Goal: Information Seeking & Learning: Learn about a topic

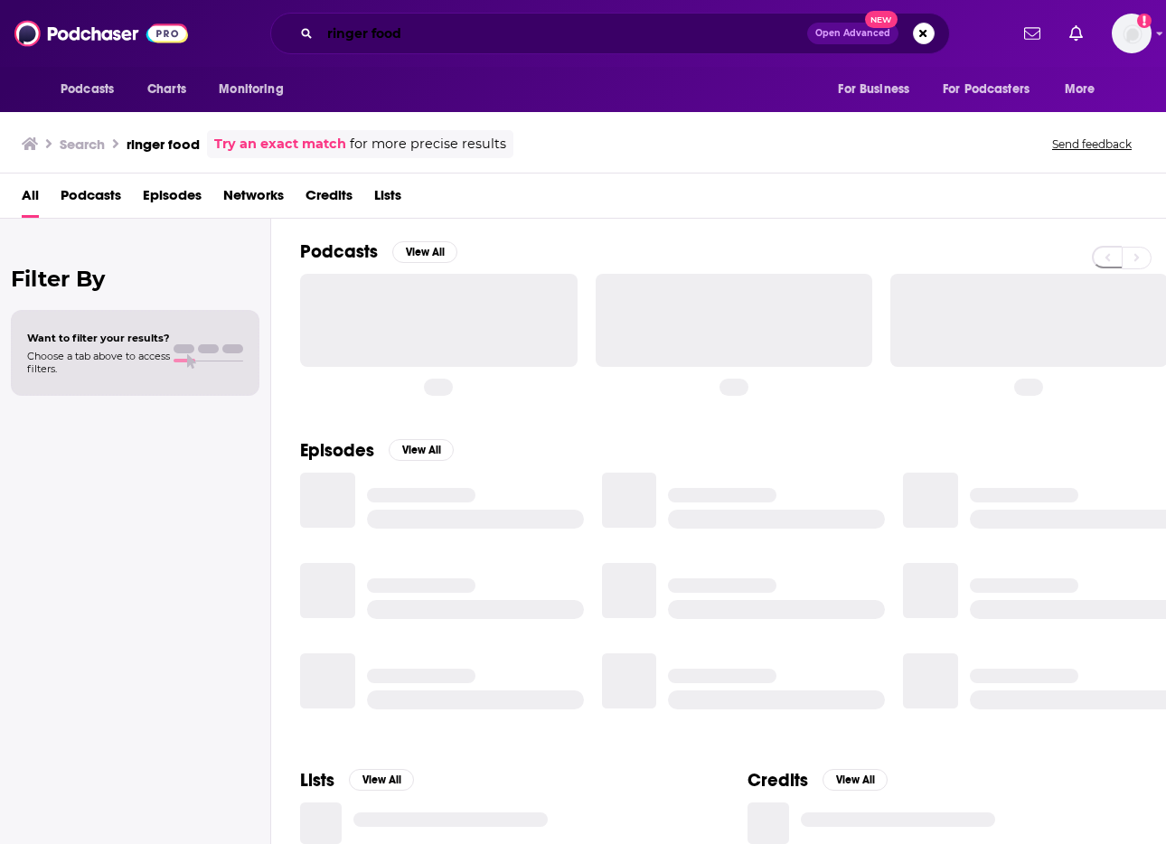
click at [465, 23] on input "ringer food" at bounding box center [563, 33] width 487 height 29
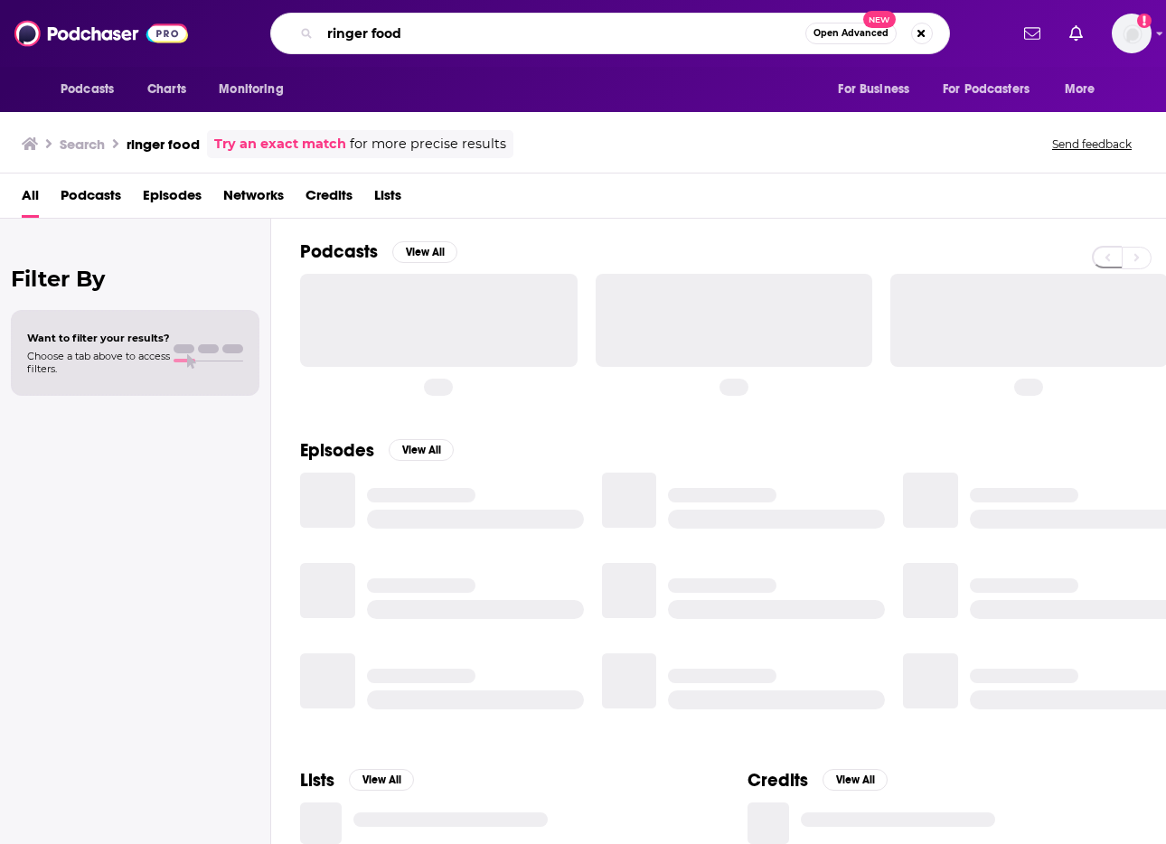
click at [465, 23] on input "ringer food" at bounding box center [562, 33] width 485 height 29
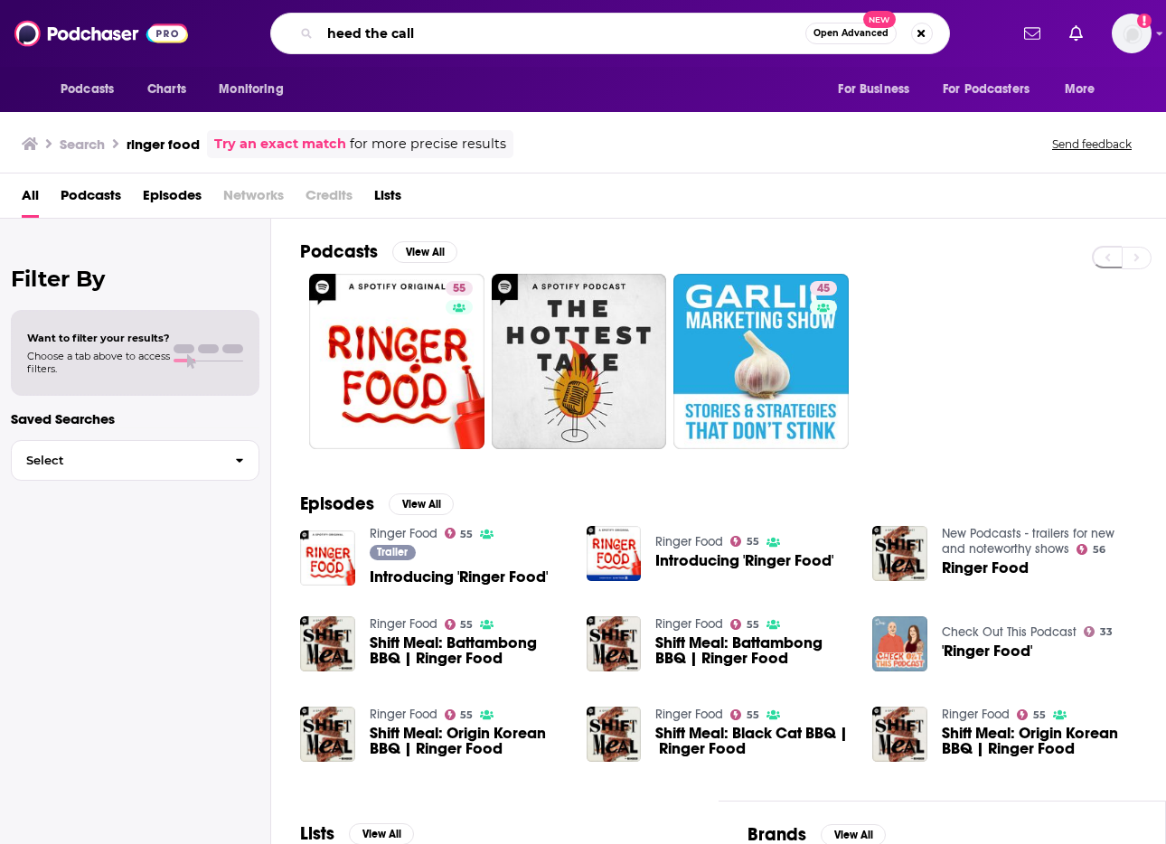
type input "heed the call"
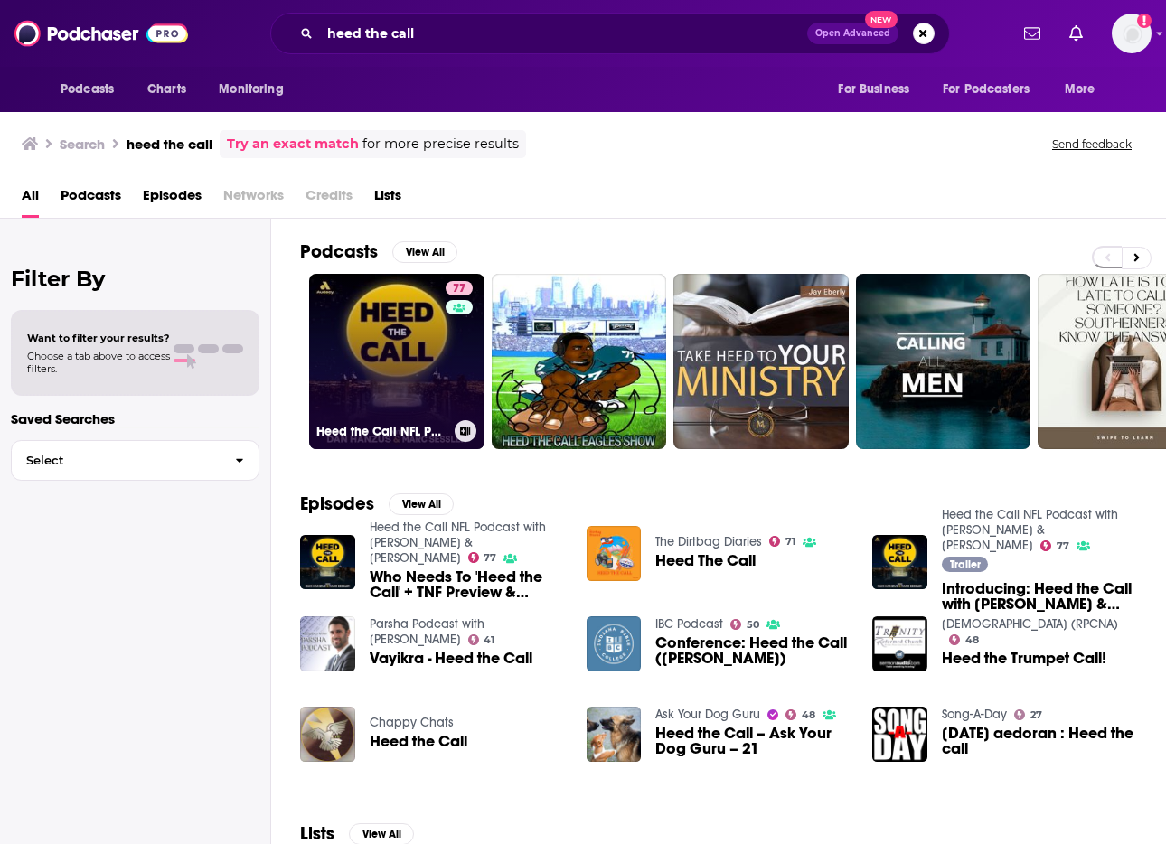
click at [362, 337] on link "77 Heed the Call NFL Podcast with Dan Hanzus & Marc Sessler" at bounding box center [396, 361] width 175 height 175
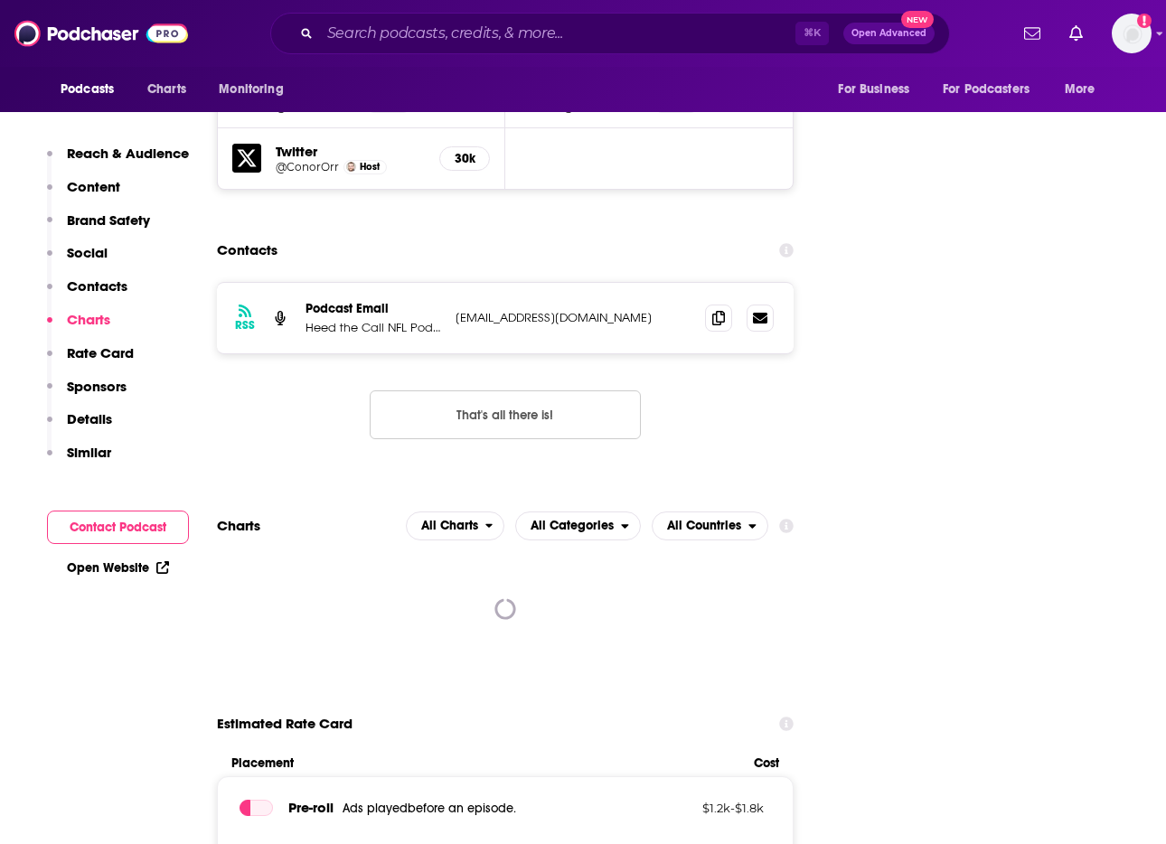
scroll to position [2449, 0]
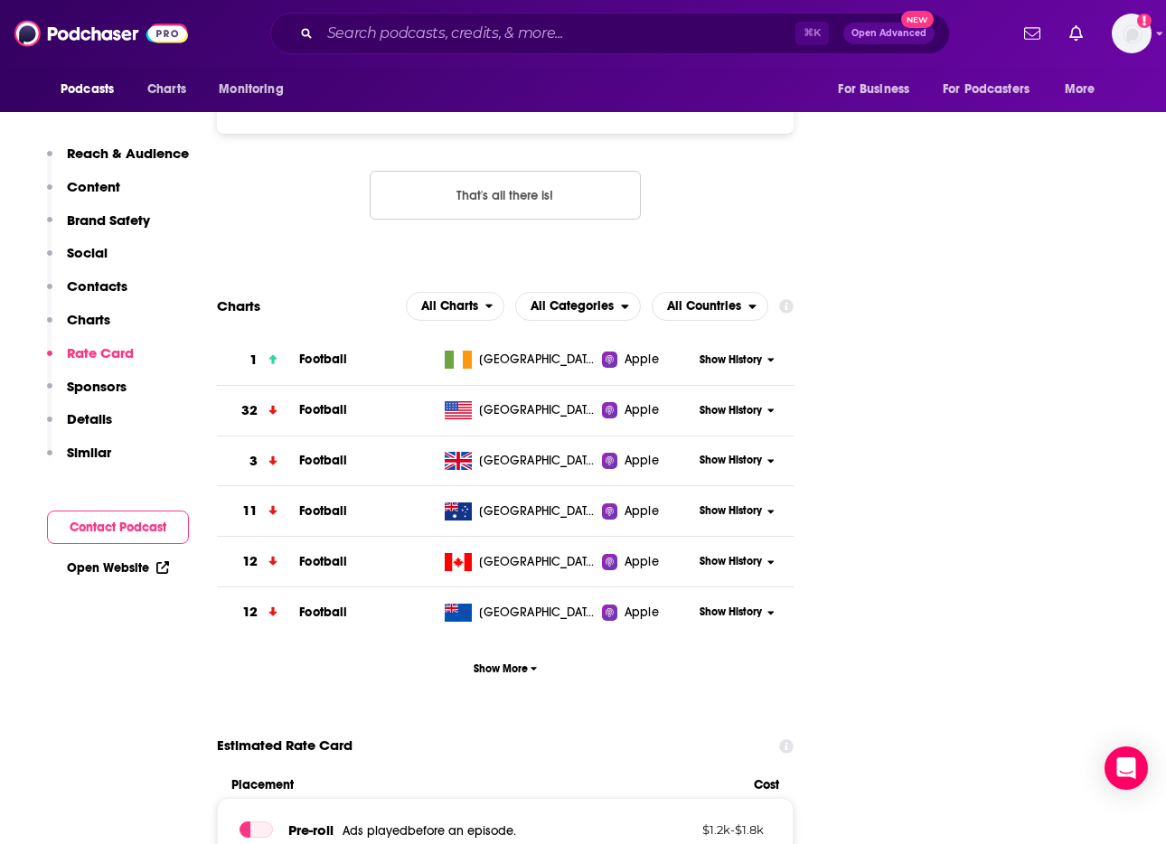
click at [752, 403] on span "Show History" at bounding box center [731, 410] width 62 height 15
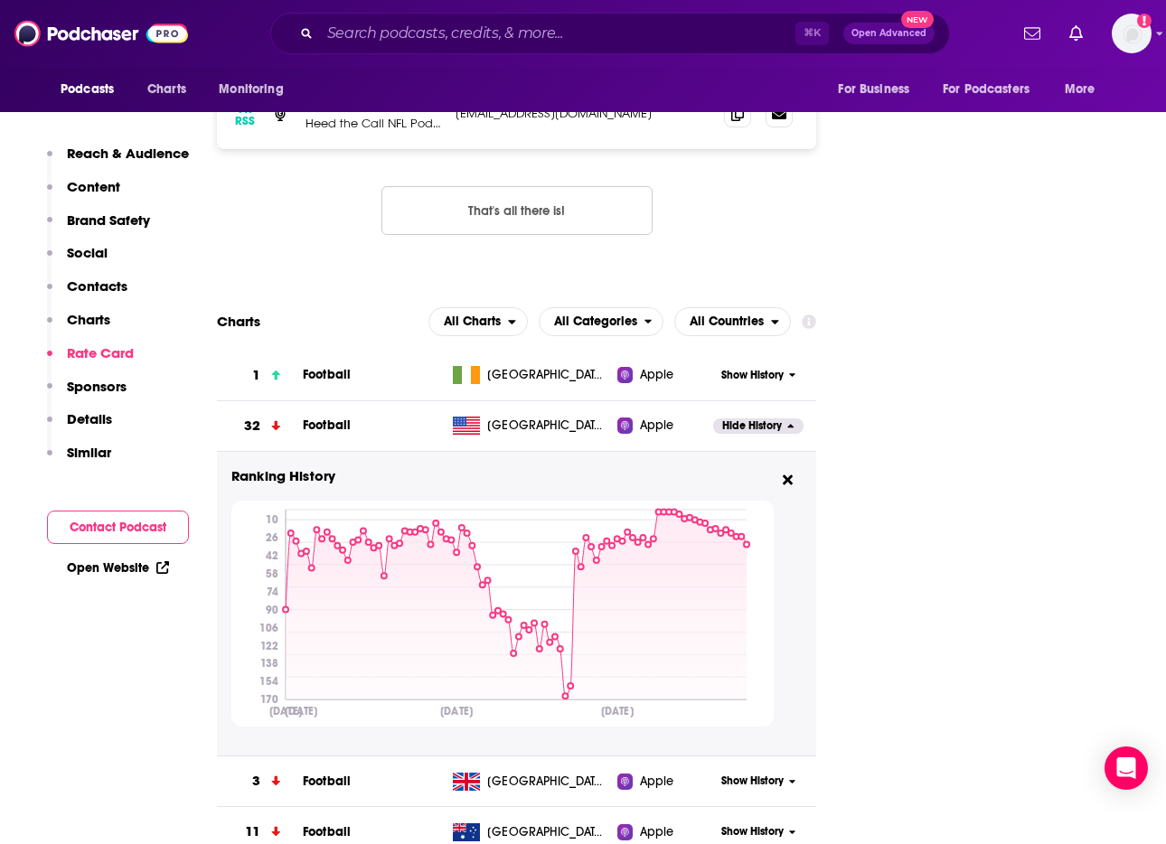
click at [324, 418] on span "Football" at bounding box center [327, 425] width 48 height 15
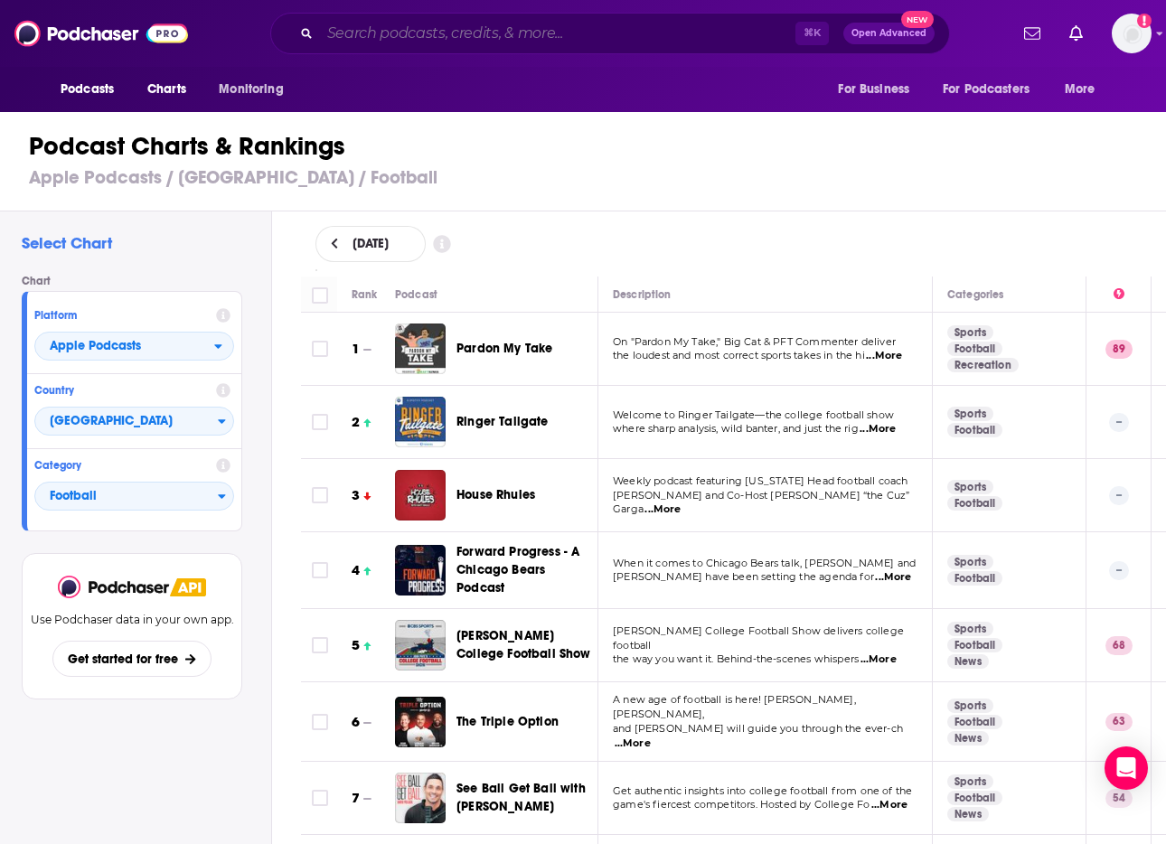
click at [568, 24] on input "Search podcasts, credits, & more..." at bounding box center [557, 33] width 475 height 29
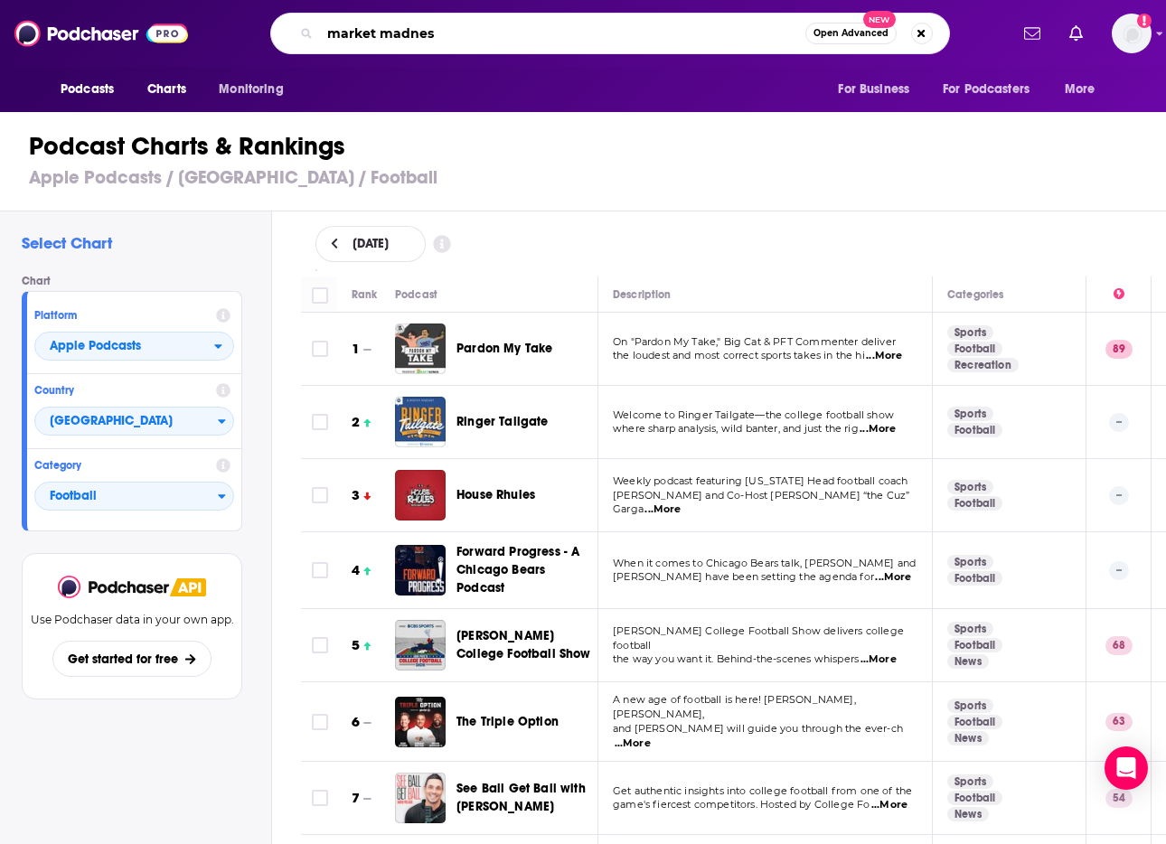
type input "market madness"
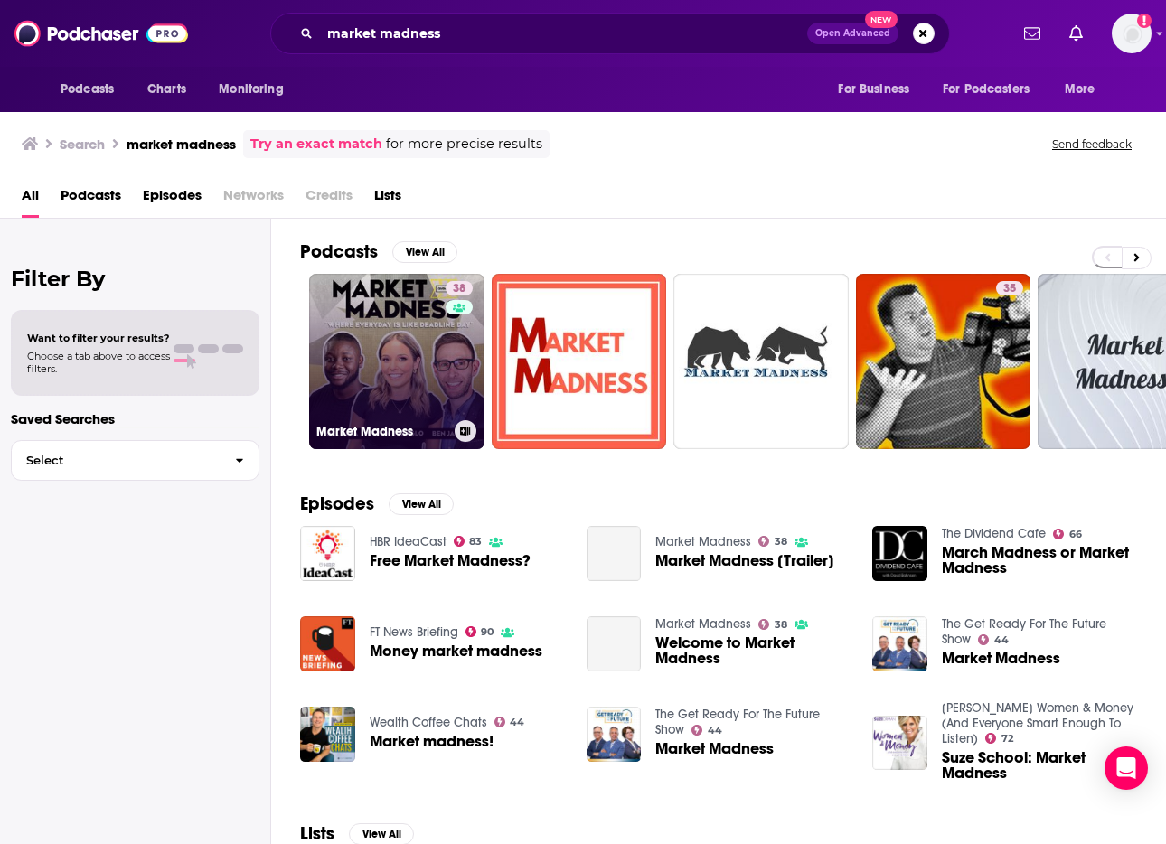
click at [361, 344] on link "38 Market Madness" at bounding box center [396, 361] width 175 height 175
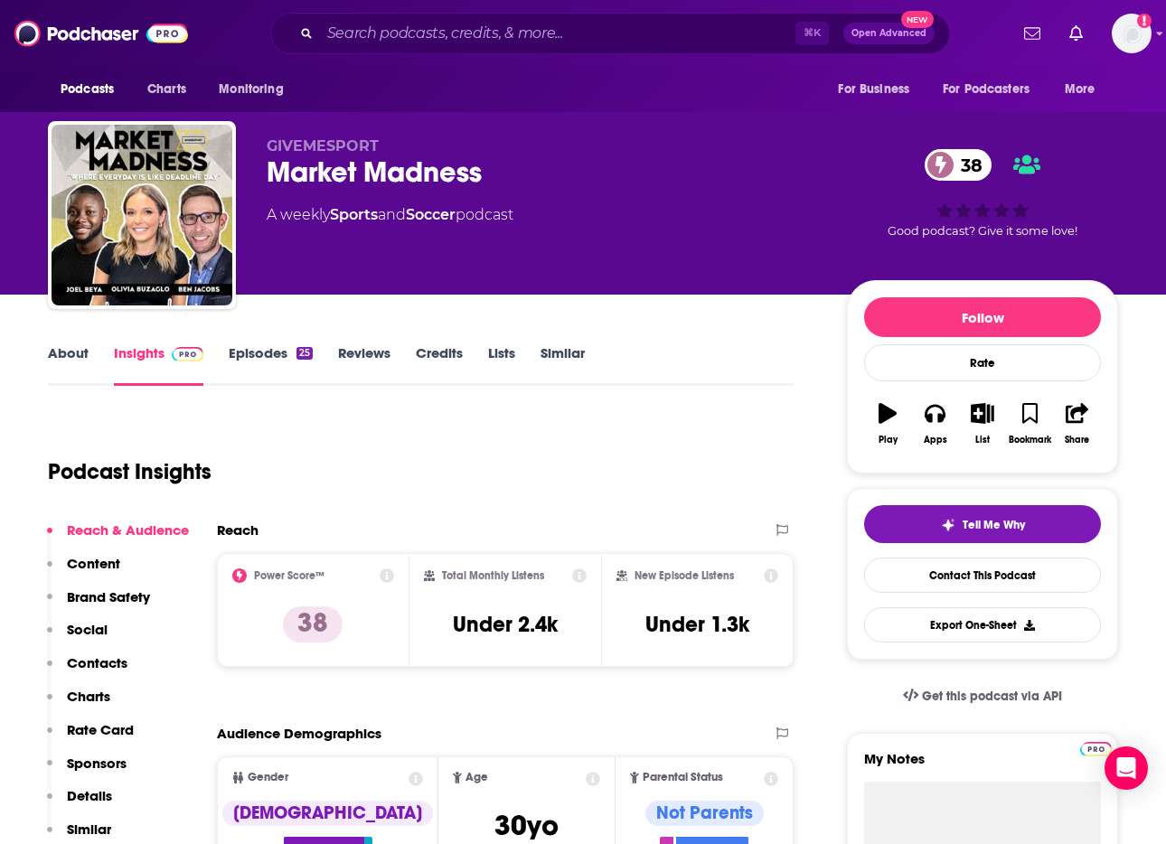
click at [256, 355] on link "Episodes 25" at bounding box center [271, 365] width 84 height 42
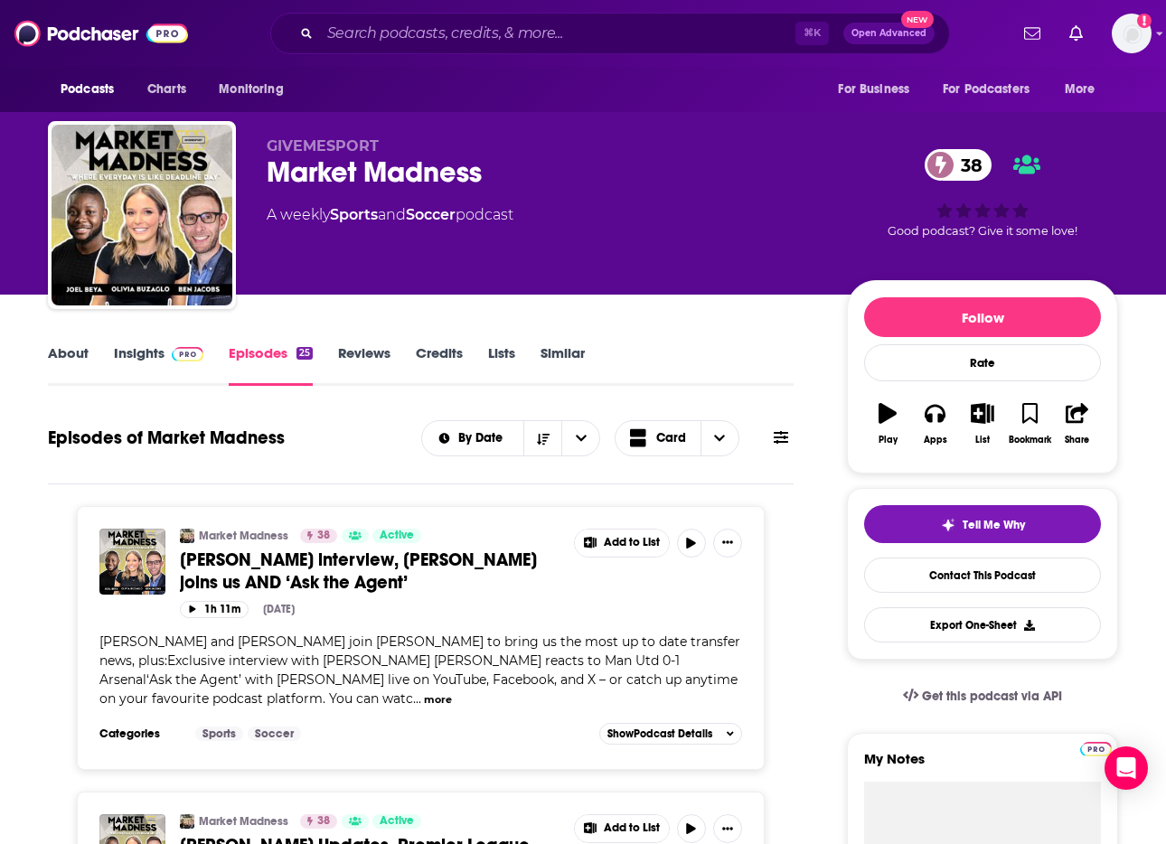
click at [439, 213] on link "Soccer" at bounding box center [431, 214] width 50 height 17
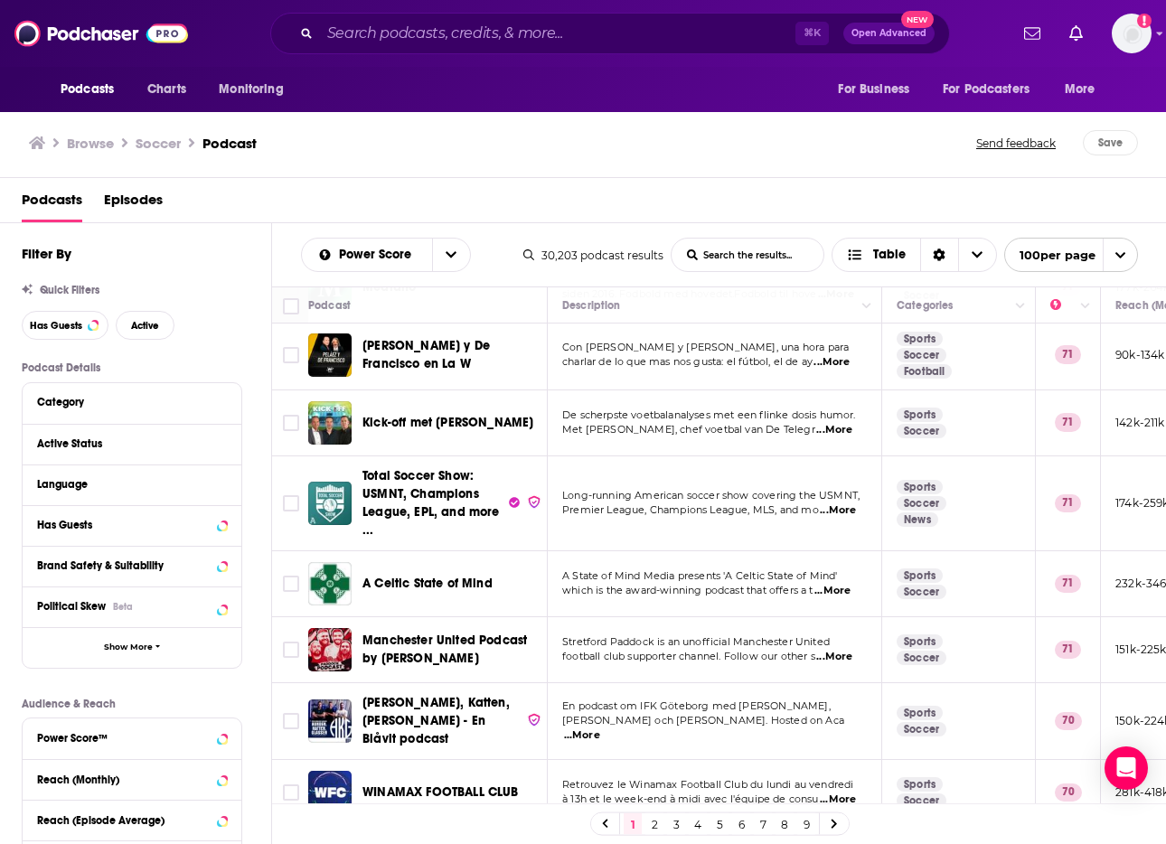
scroll to position [3474, 0]
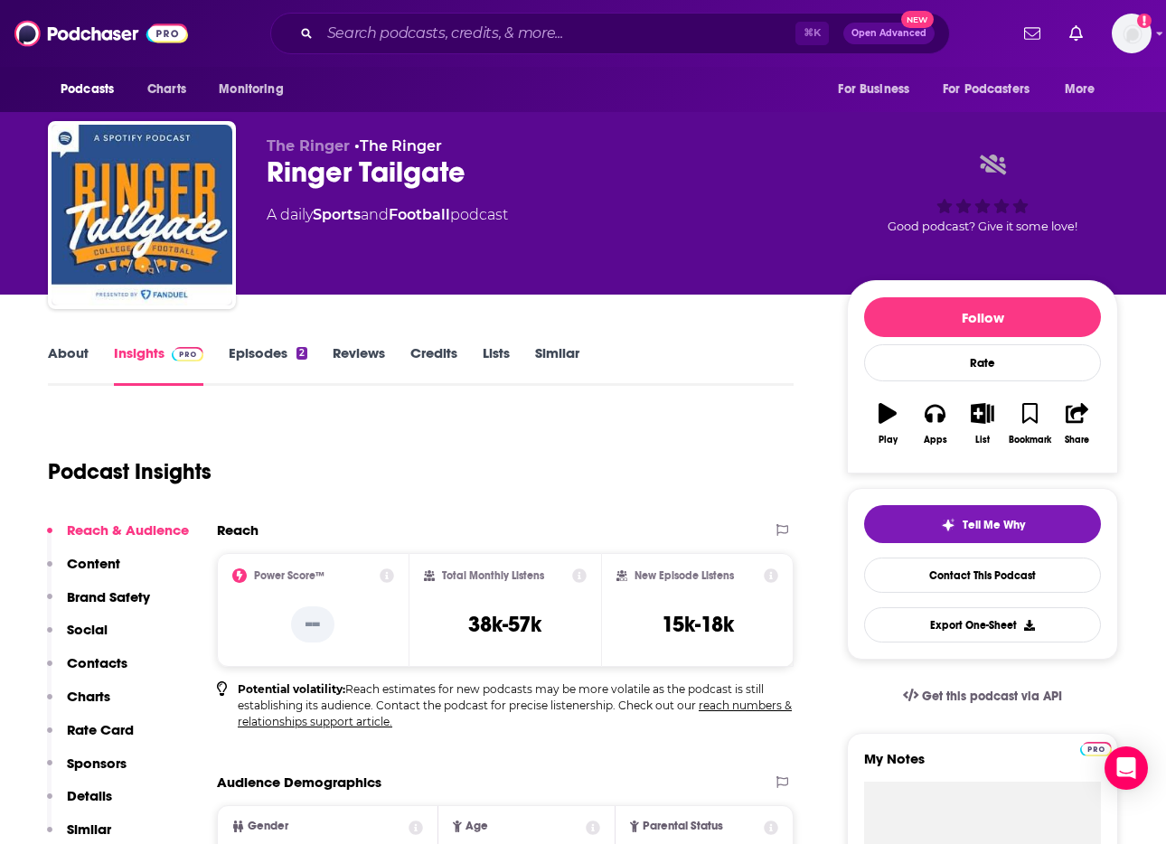
click at [258, 352] on link "Episodes 2" at bounding box center [268, 365] width 79 height 42
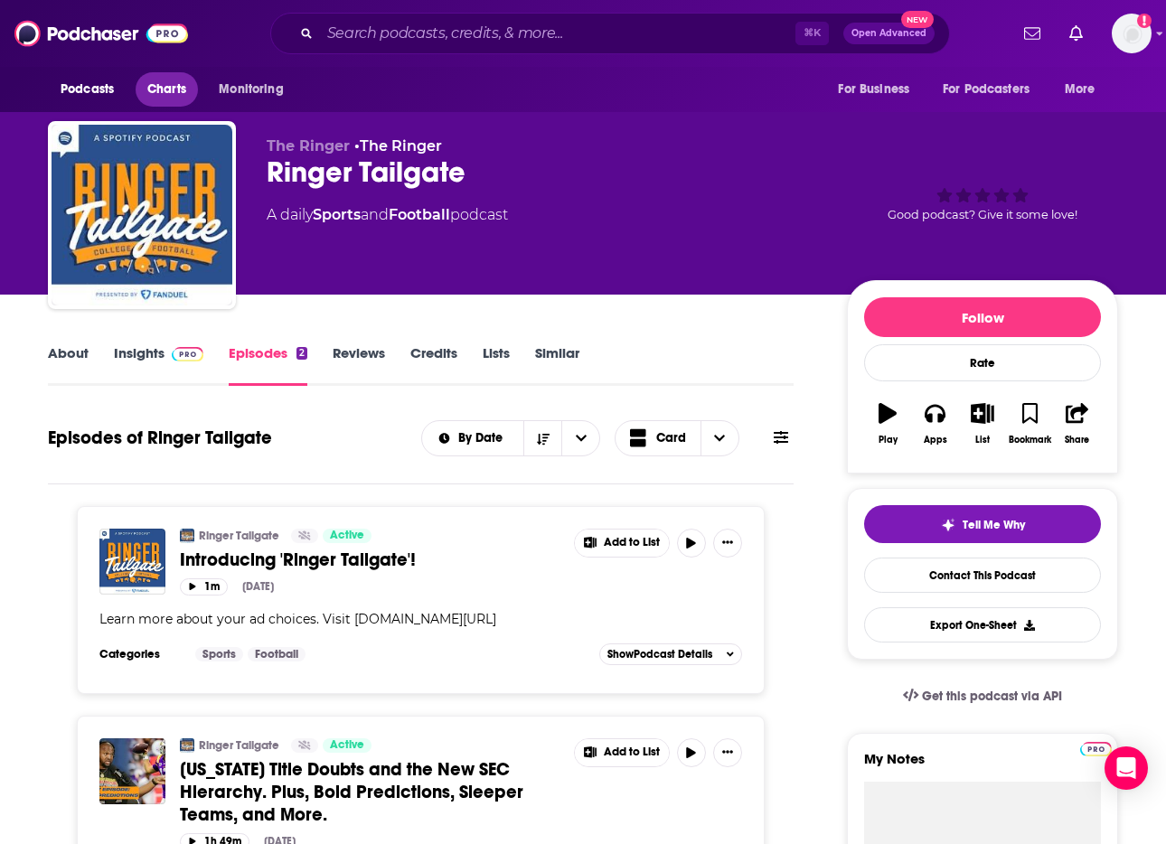
click at [173, 95] on span "Charts" at bounding box center [166, 89] width 39 height 25
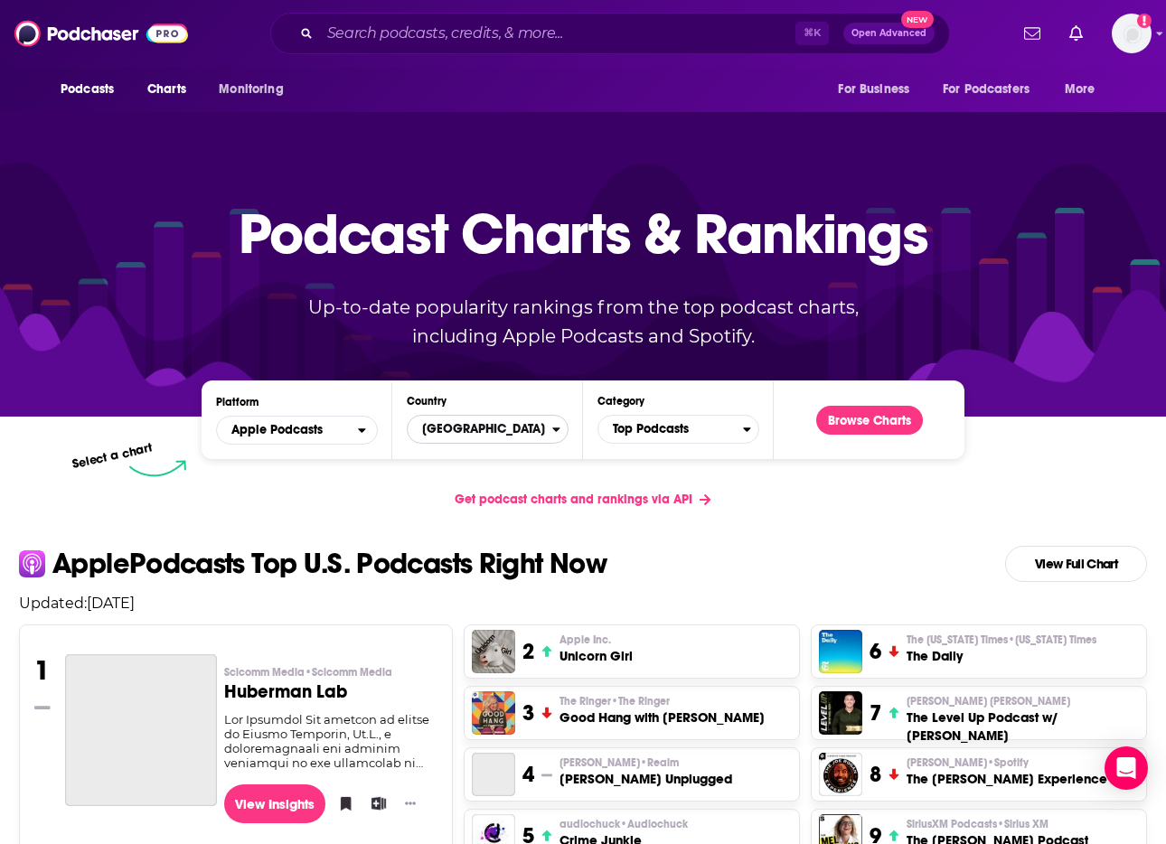
click at [466, 427] on span "[GEOGRAPHIC_DATA]" at bounding box center [480, 429] width 145 height 31
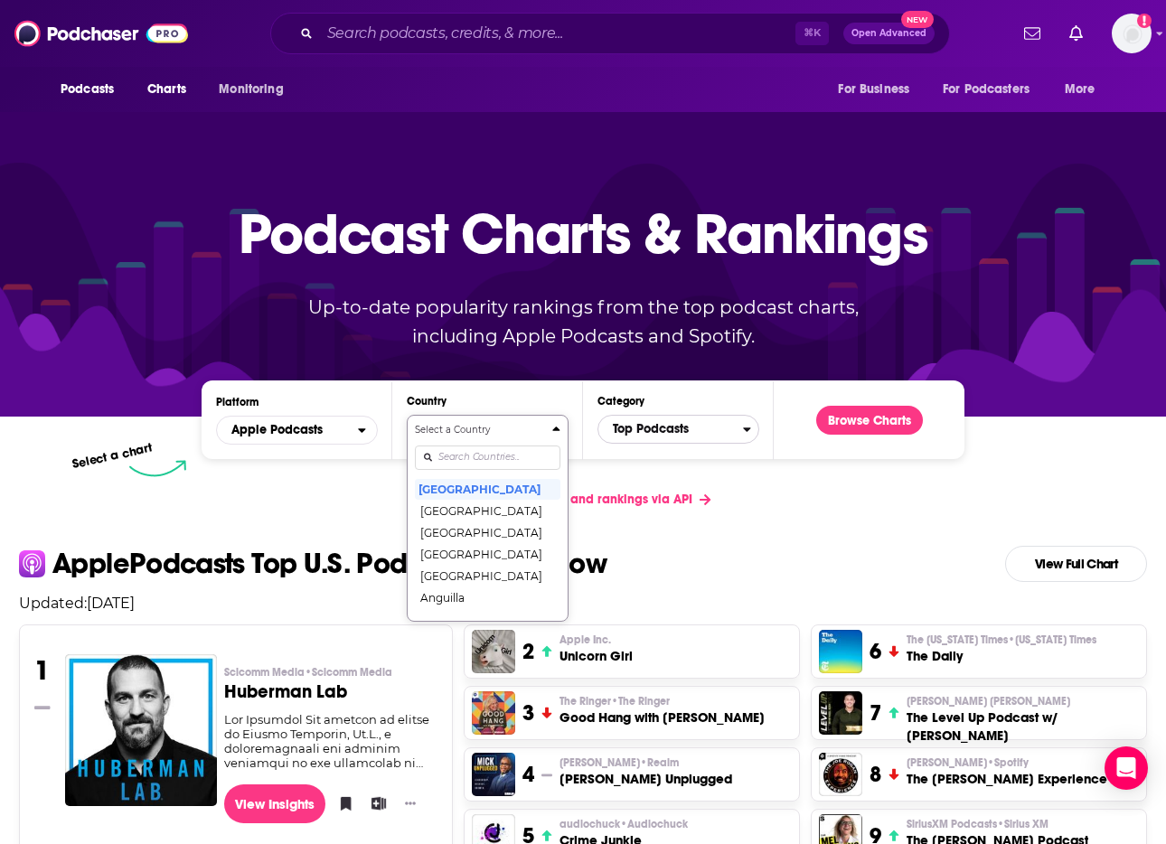
click at [668, 427] on span "Top Podcasts" at bounding box center [670, 429] width 145 height 31
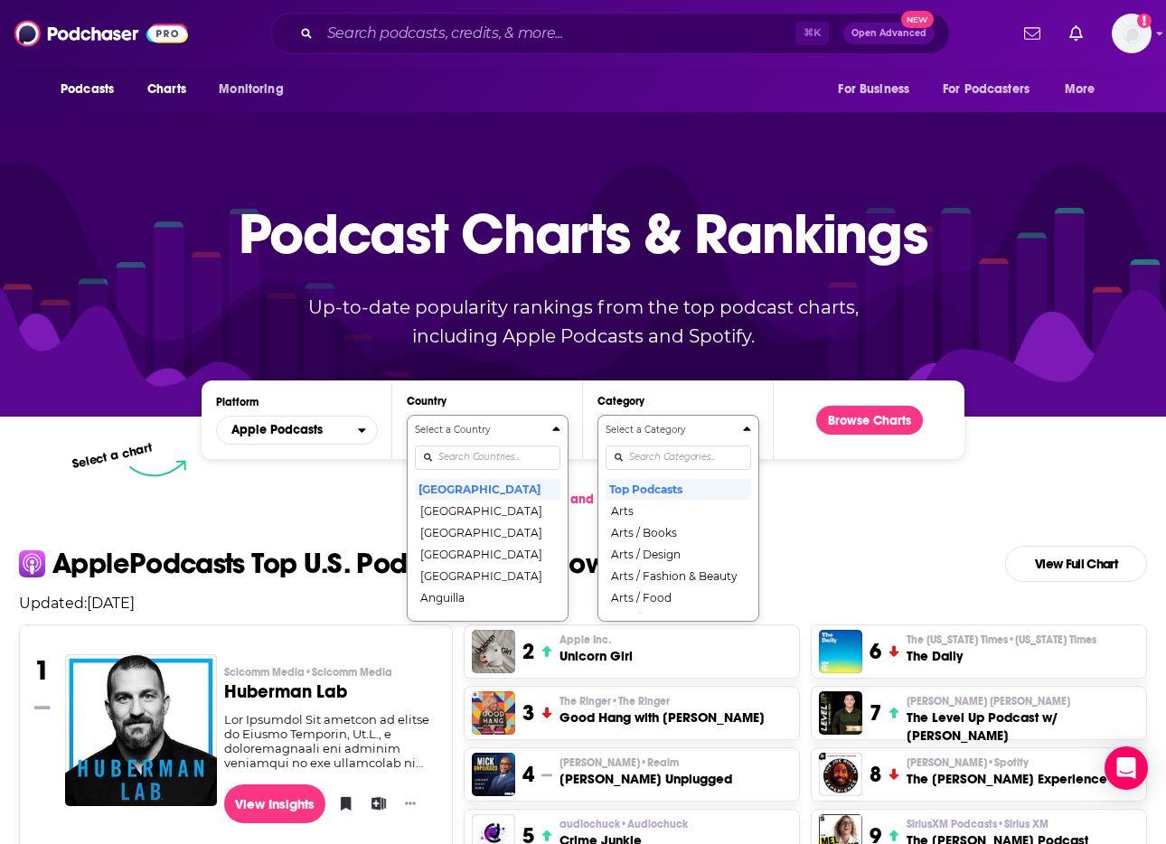
scroll to position [35, 0]
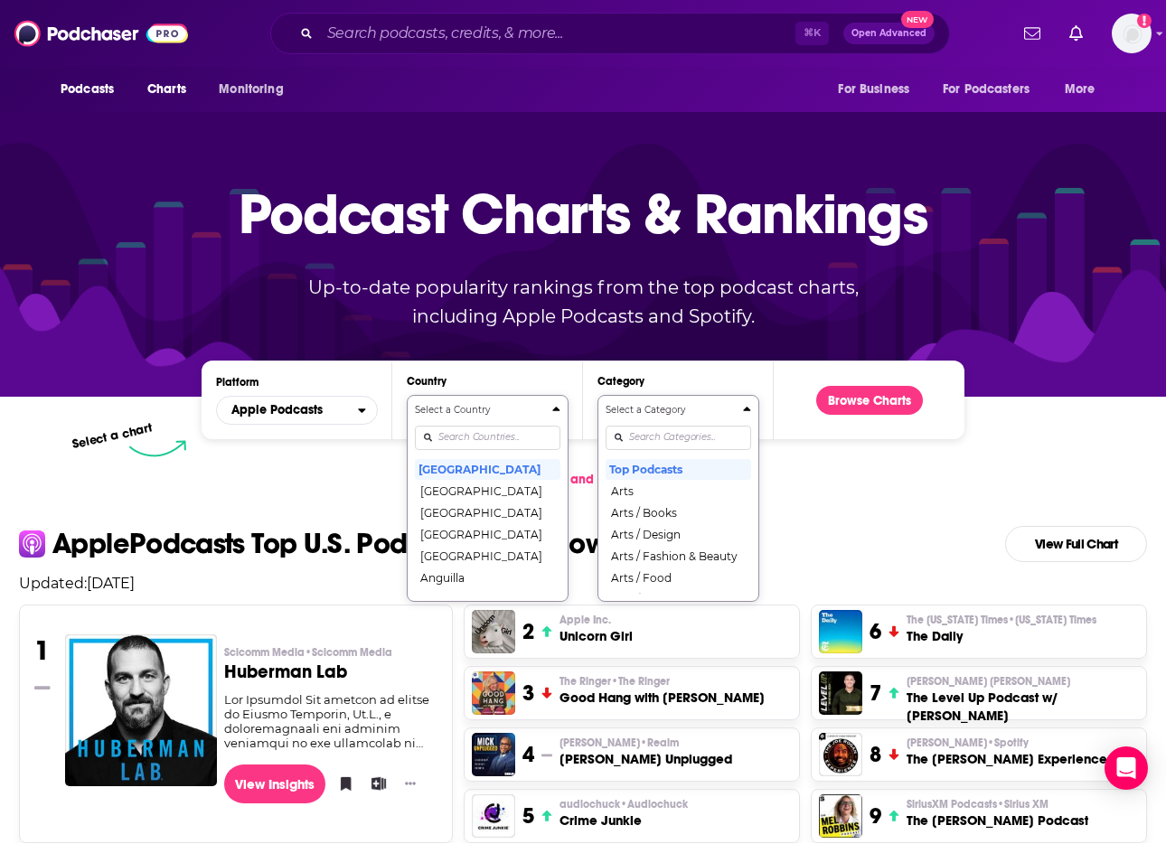
click at [661, 458] on div "Categories" at bounding box center [679, 438] width 146 height 42
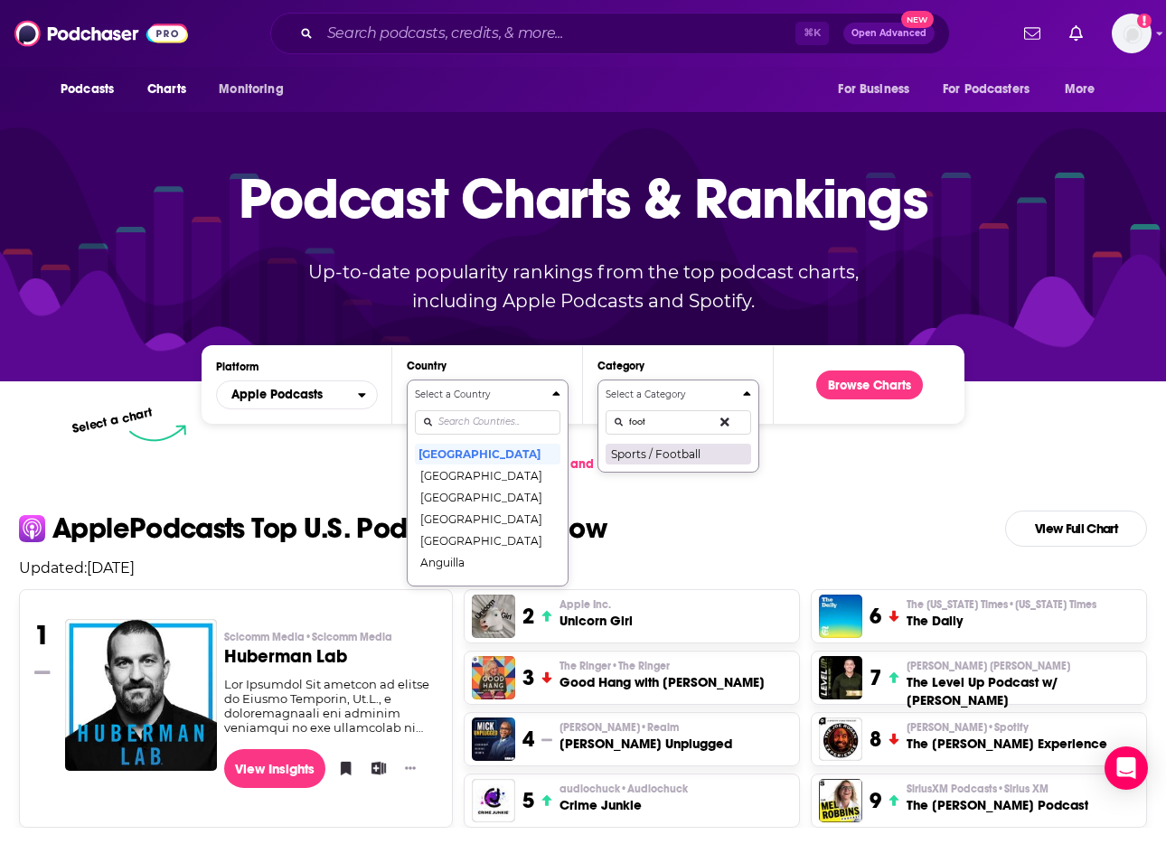
type input "foot"
click at [655, 452] on button "Sports / Football" at bounding box center [679, 454] width 146 height 22
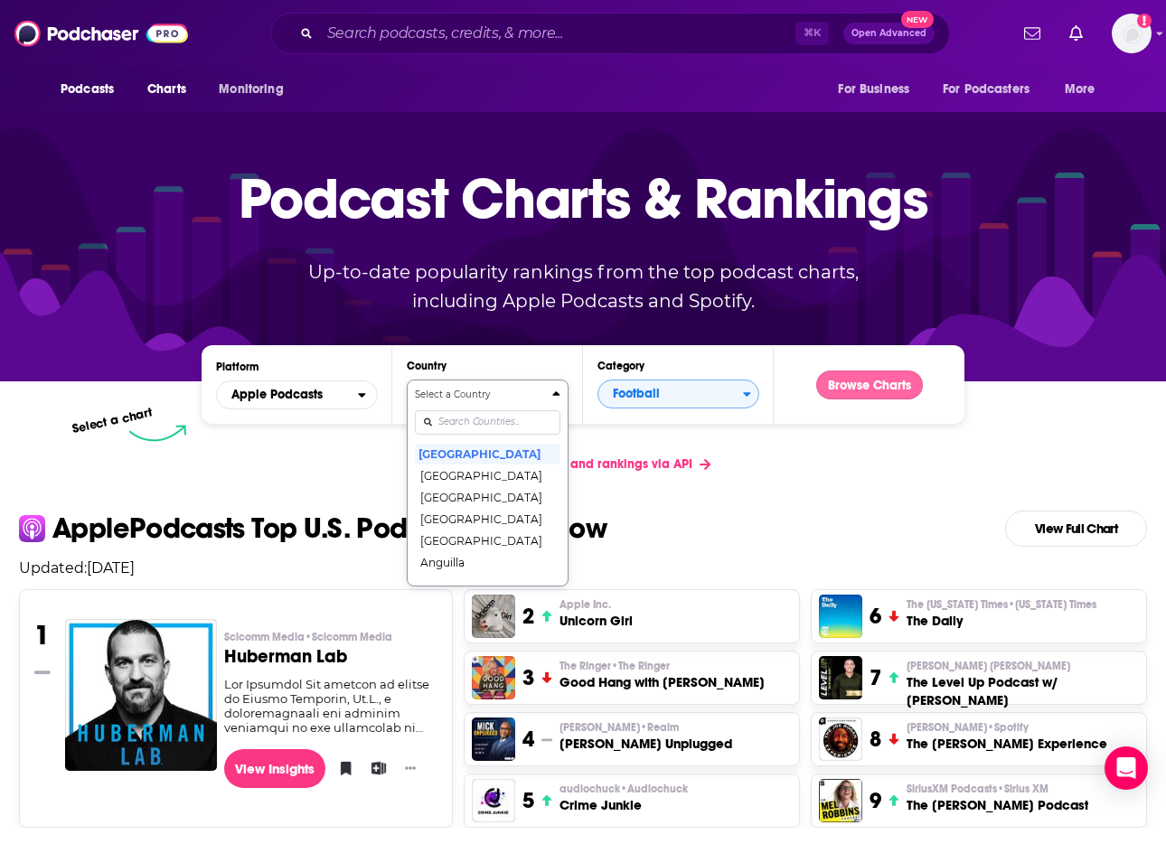
click at [871, 382] on button "Browse Charts" at bounding box center [869, 385] width 107 height 29
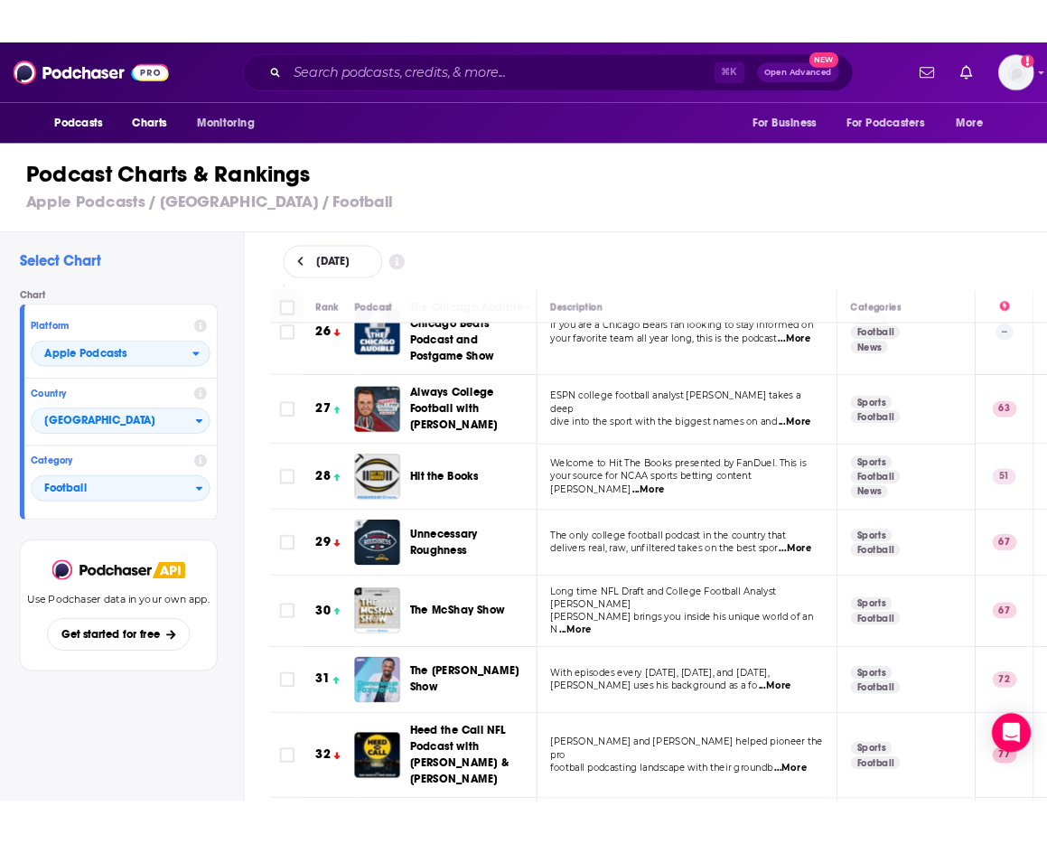
scroll to position [1918, 0]
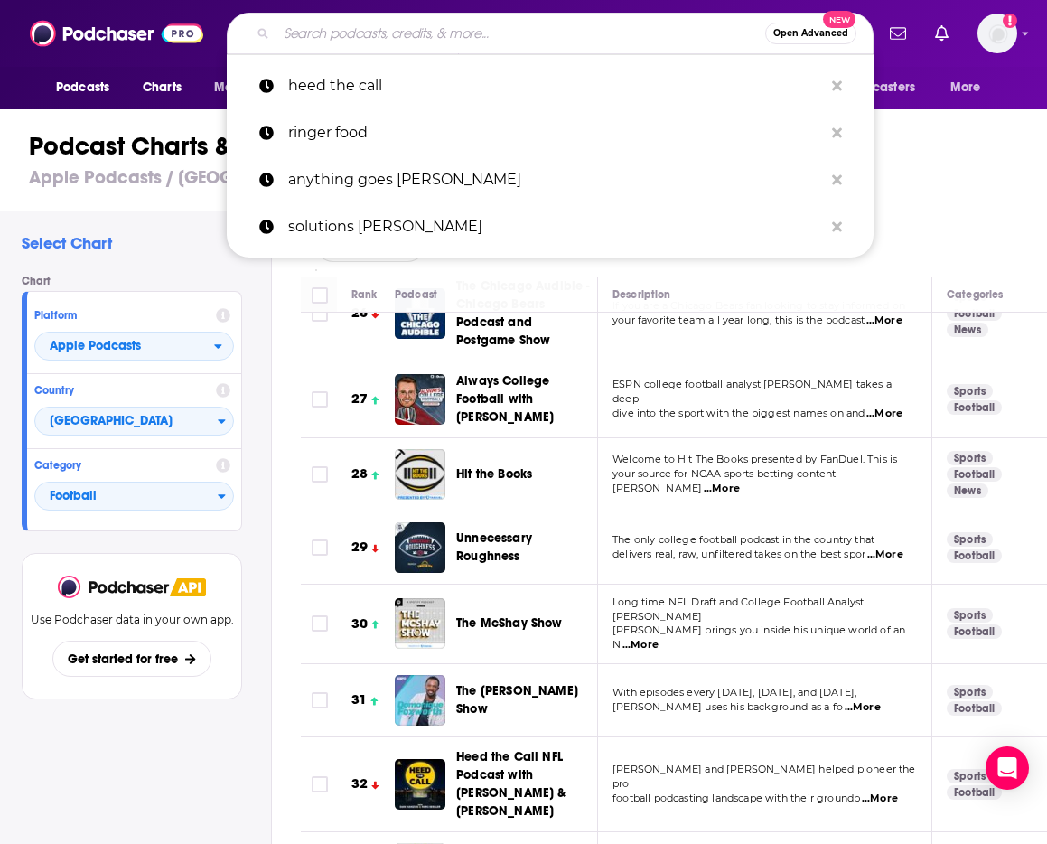
click at [366, 25] on input "Search podcasts, credits, & more..." at bounding box center [521, 33] width 489 height 29
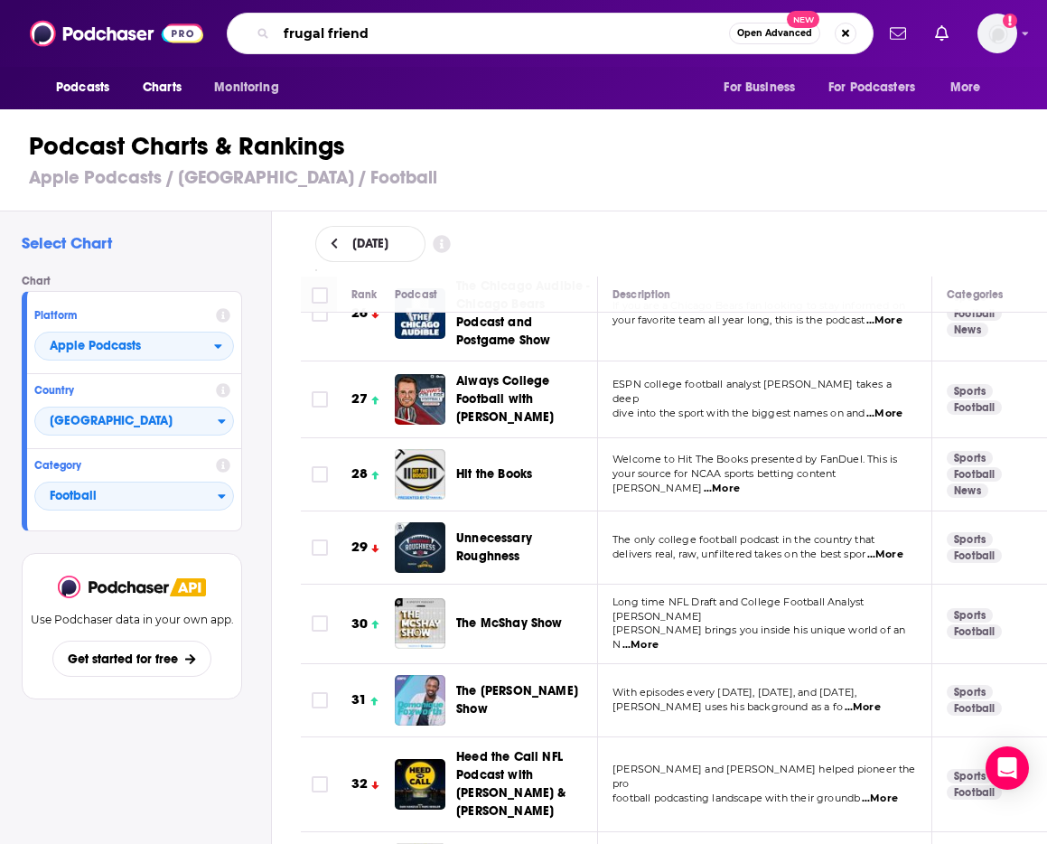
type input "frugal friends"
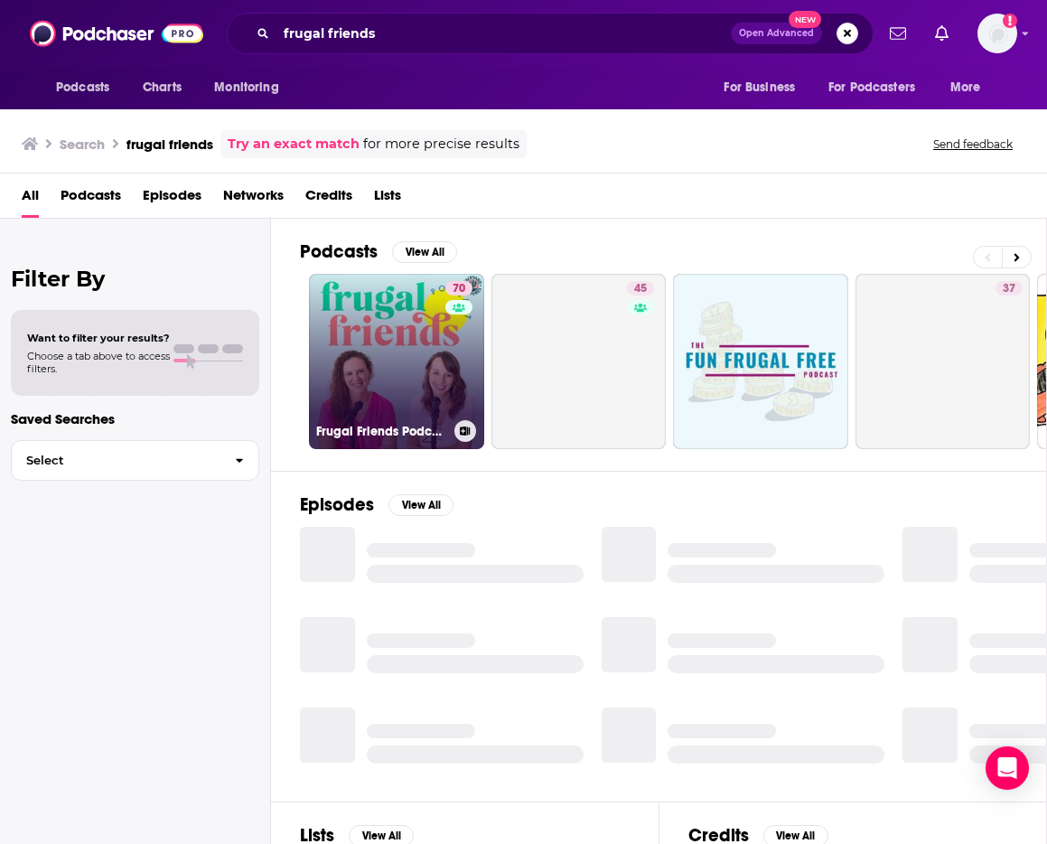
click at [387, 333] on link "70 Frugal Friends Podcast" at bounding box center [396, 361] width 175 height 175
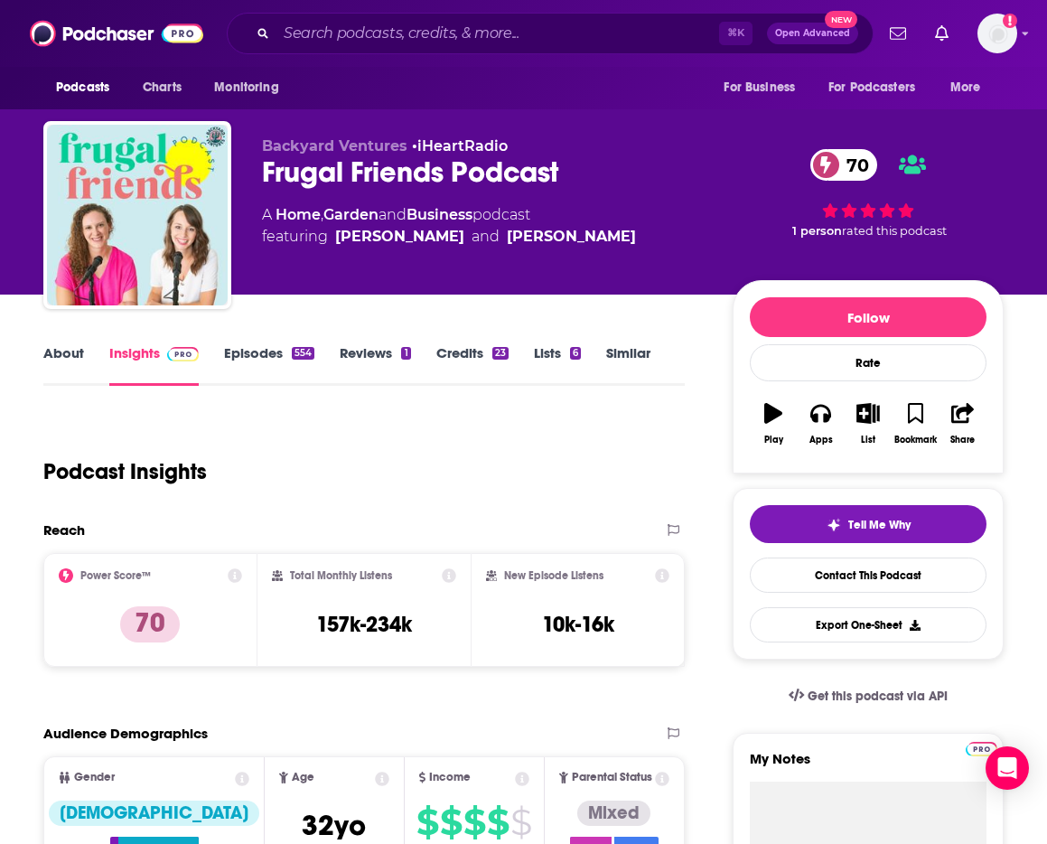
click at [662, 571] on icon at bounding box center [662, 575] width 14 height 14
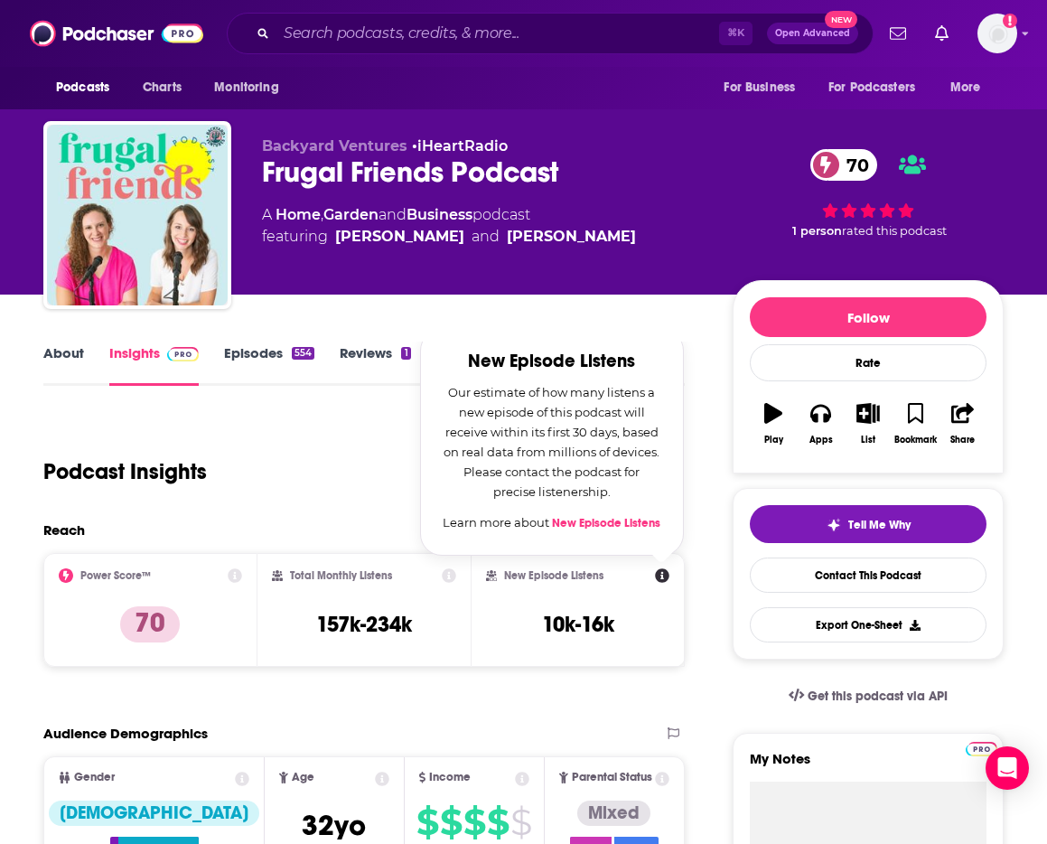
click at [249, 346] on link "Episodes 554" at bounding box center [269, 365] width 90 height 42
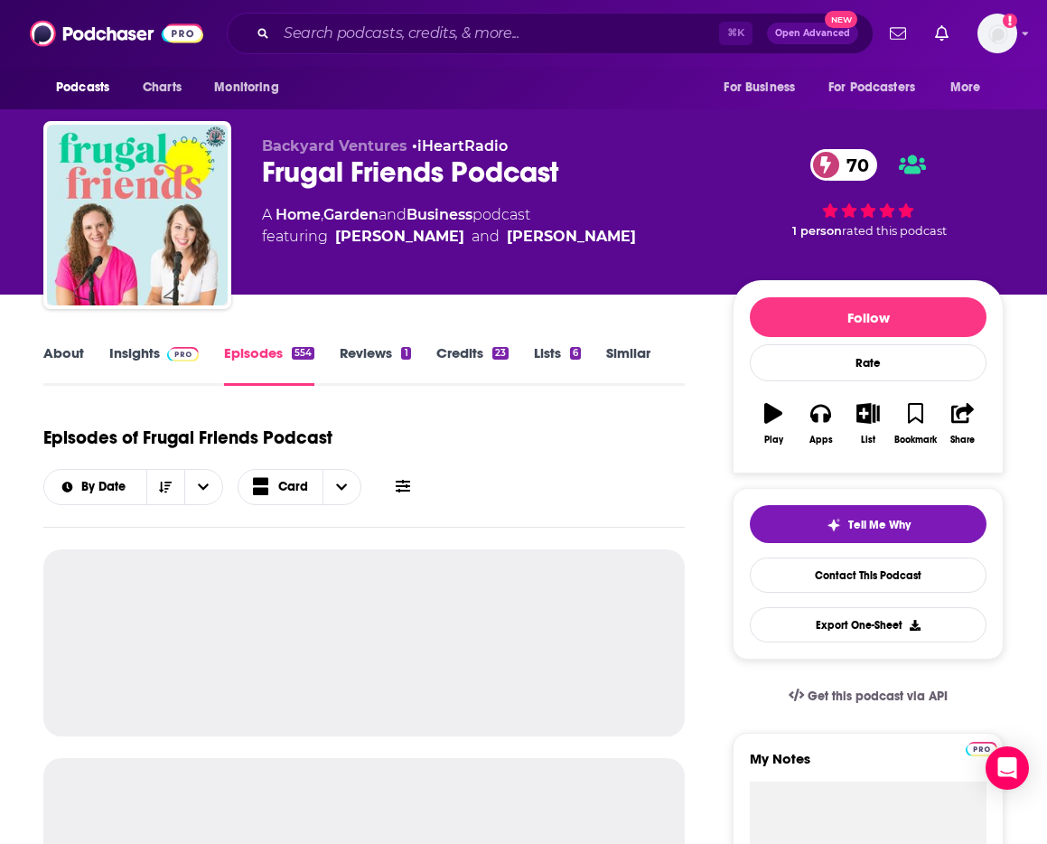
click at [142, 355] on link "Insights" at bounding box center [153, 365] width 89 height 42
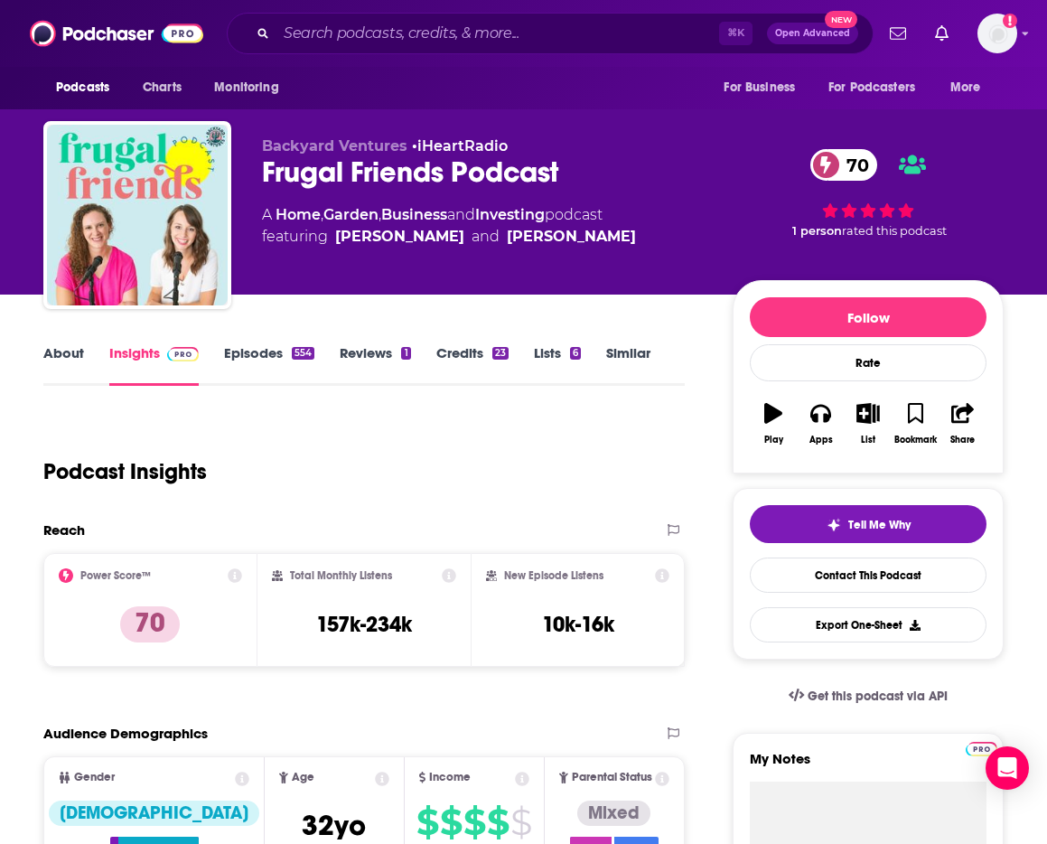
click at [662, 579] on icon at bounding box center [662, 575] width 14 height 14
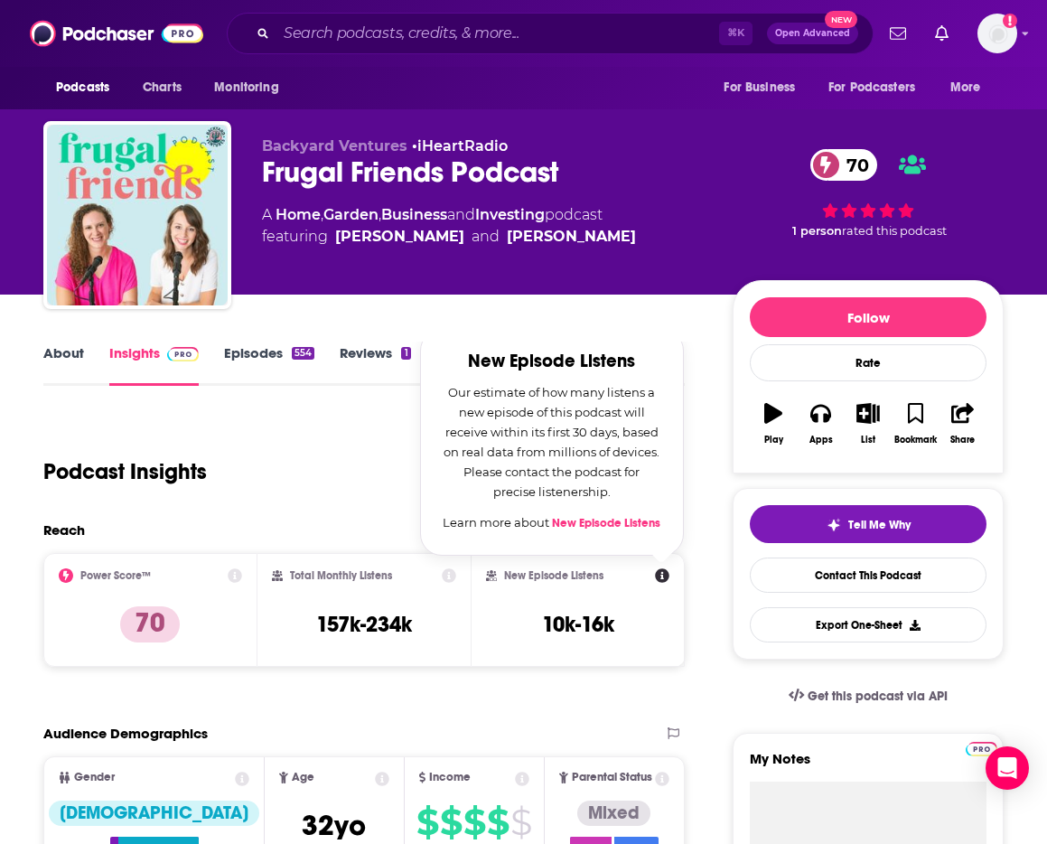
click at [596, 521] on link "New Episode Listens" at bounding box center [606, 523] width 108 height 14
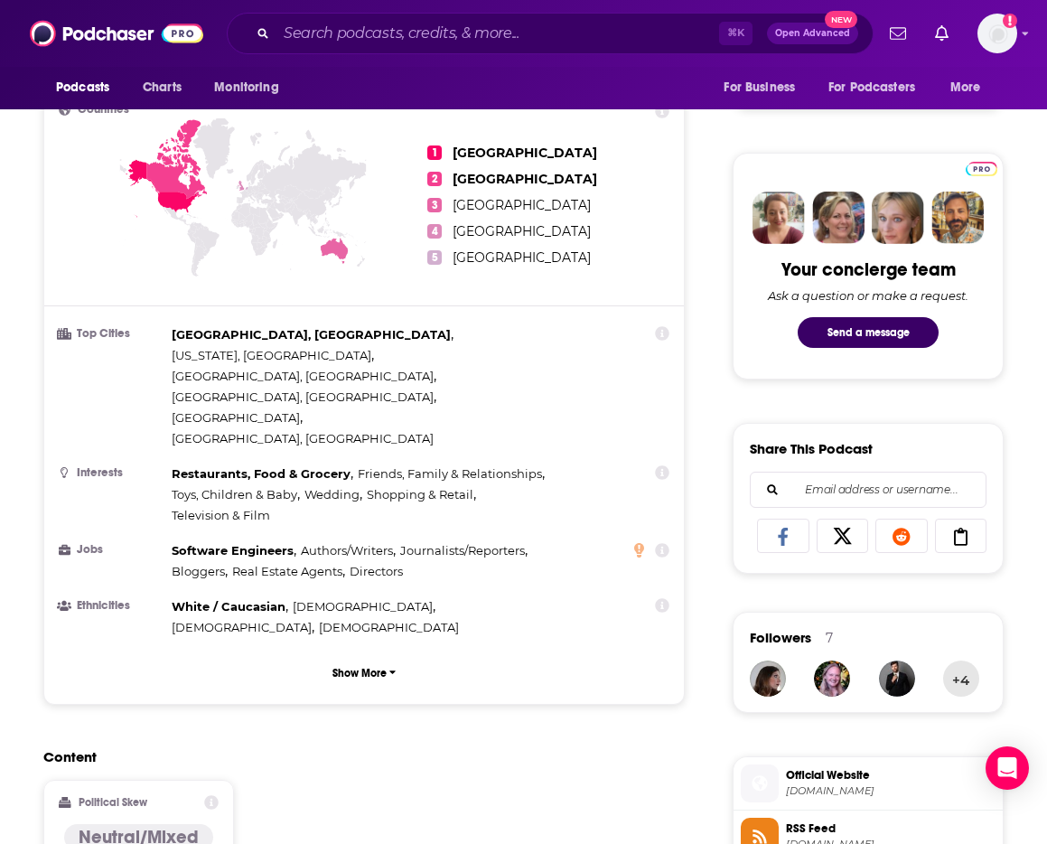
scroll to position [211, 0]
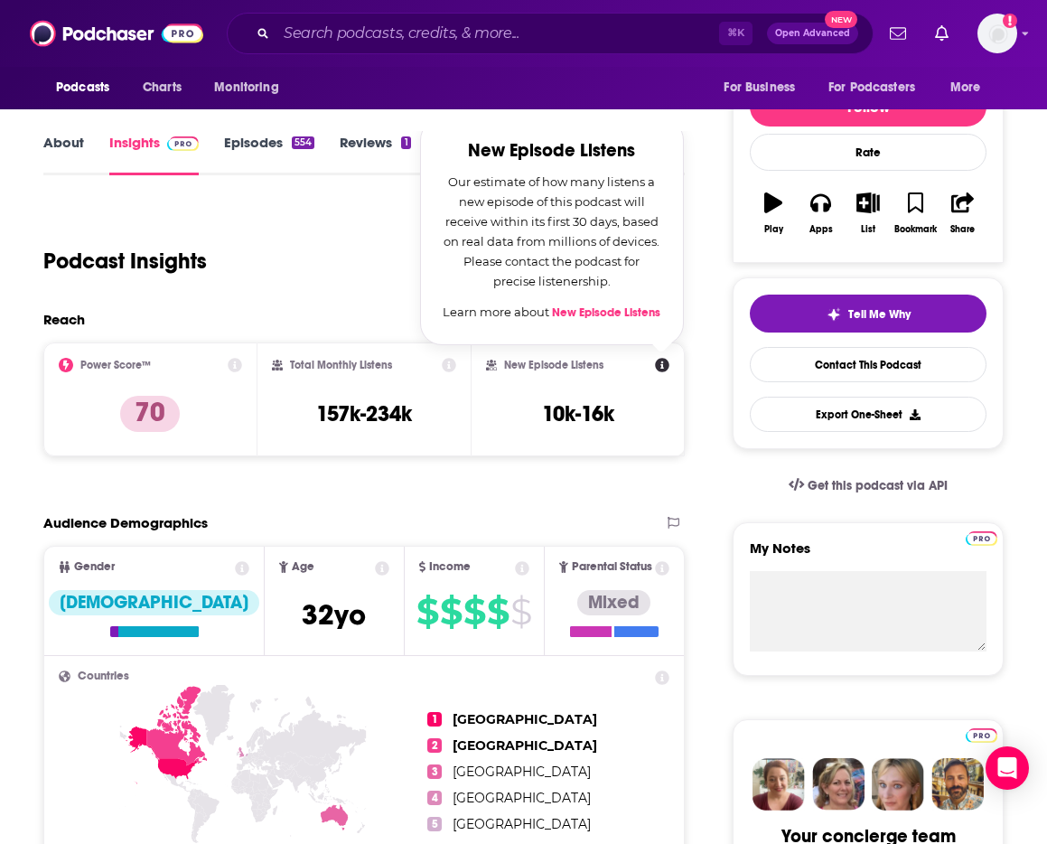
click at [249, 154] on link "Episodes 554" at bounding box center [269, 155] width 90 height 42
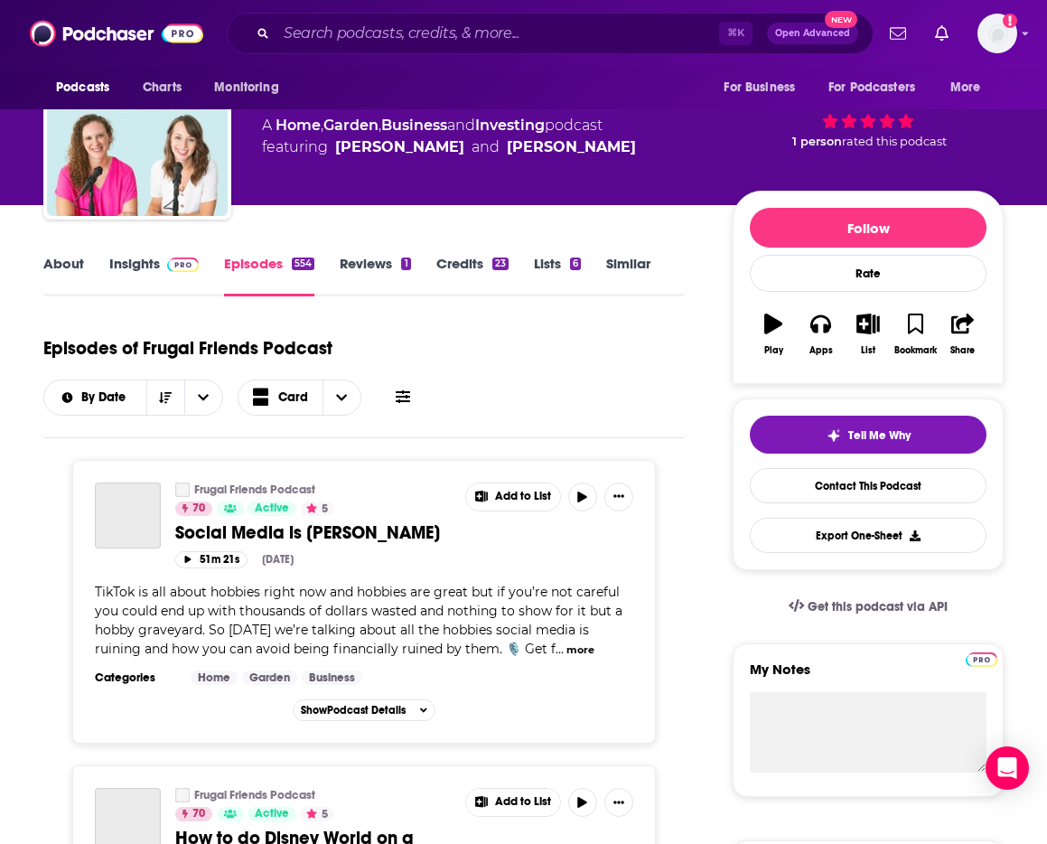
scroll to position [169, 0]
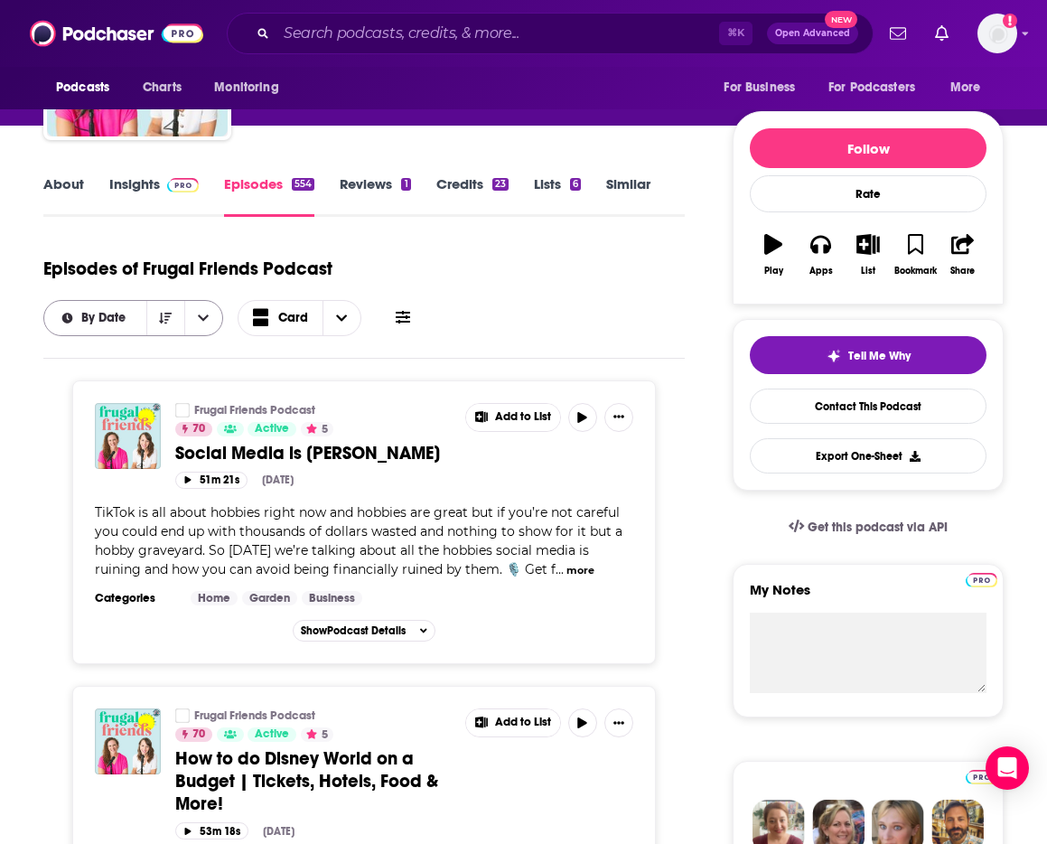
click at [203, 326] on button "open menu" at bounding box center [203, 318] width 38 height 34
click at [399, 317] on icon at bounding box center [403, 317] width 14 height 13
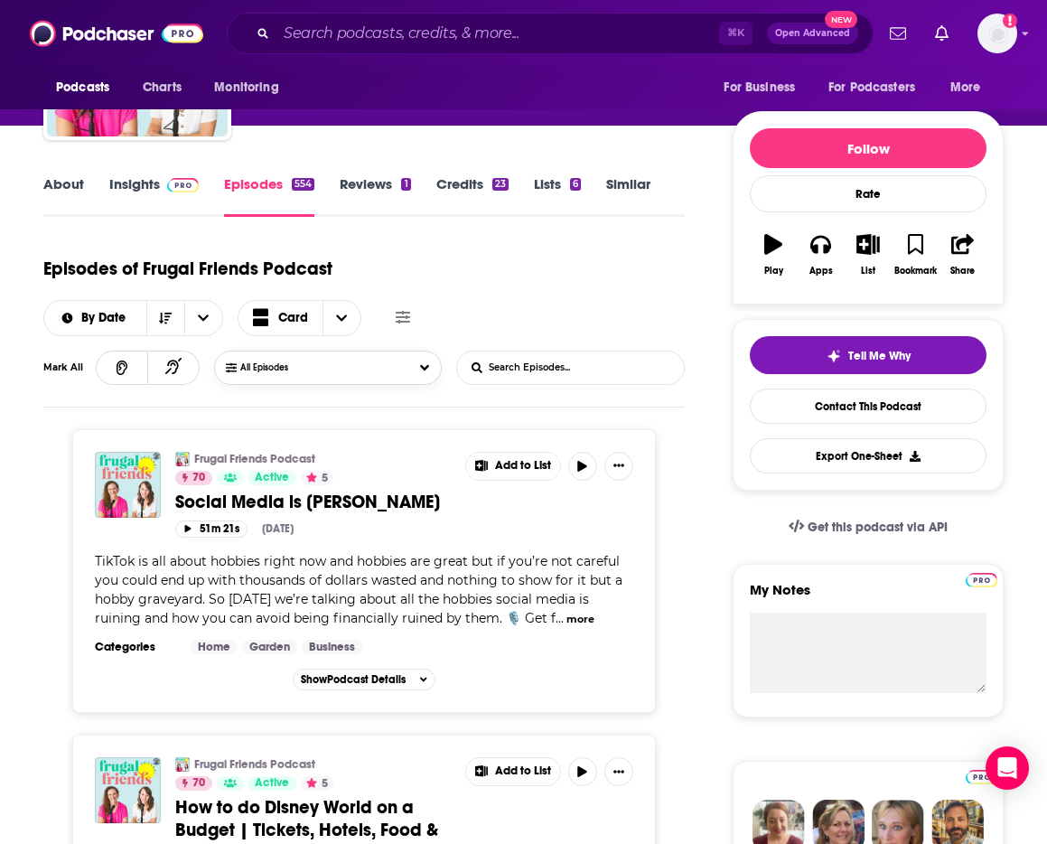
click at [398, 379] on button "All Episodes" at bounding box center [327, 368] width 227 height 34
click at [576, 274] on div "Episodes of Frugal Friends Podcast By Date Card" at bounding box center [364, 291] width 642 height 90
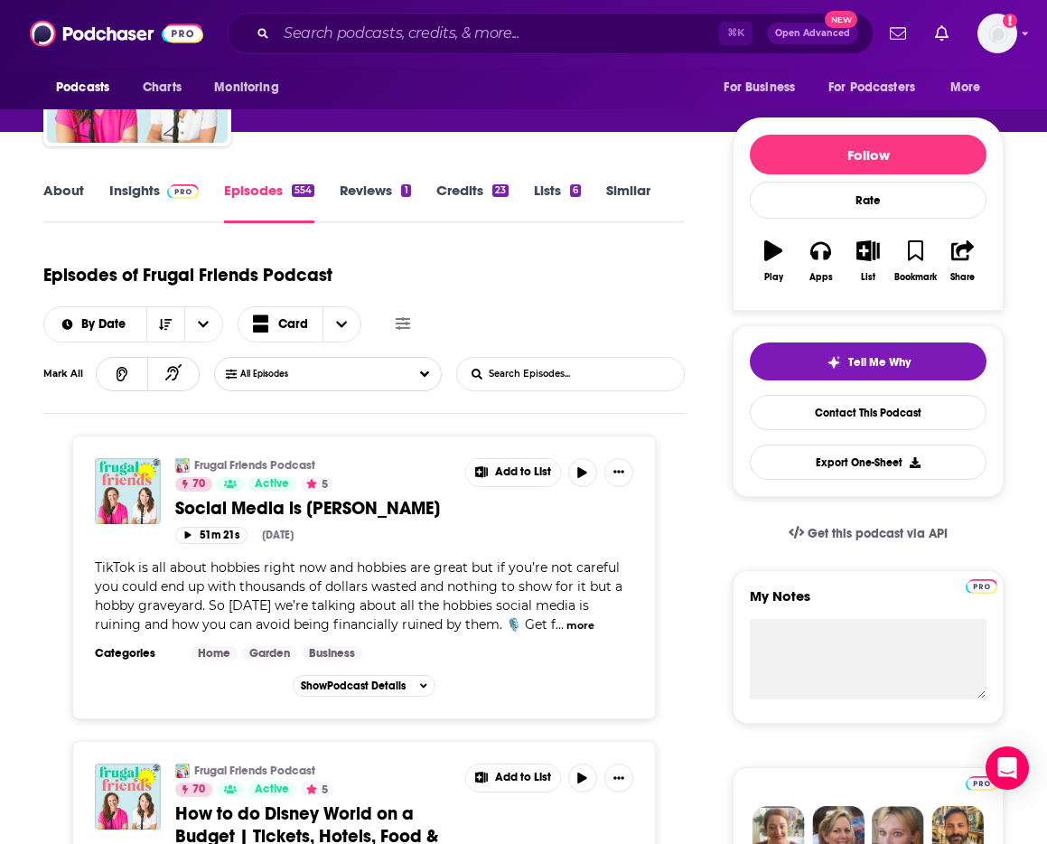
scroll to position [0, 0]
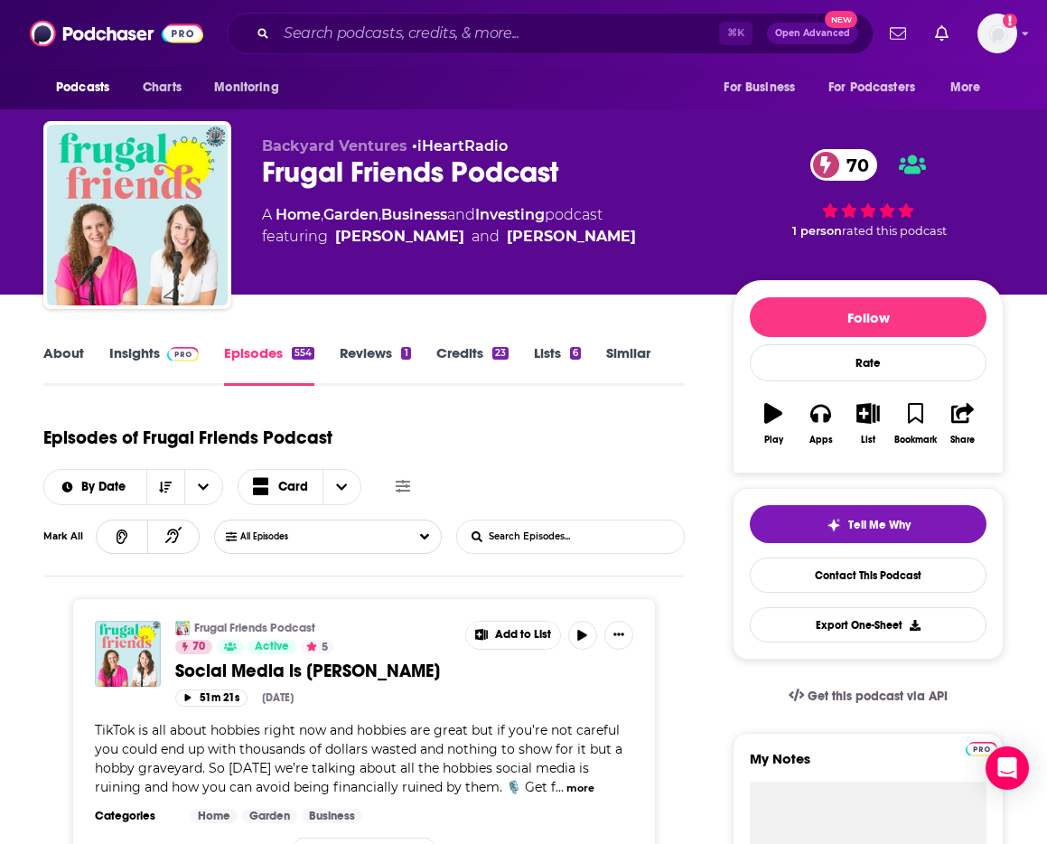
click at [137, 357] on link "Insights" at bounding box center [153, 365] width 89 height 42
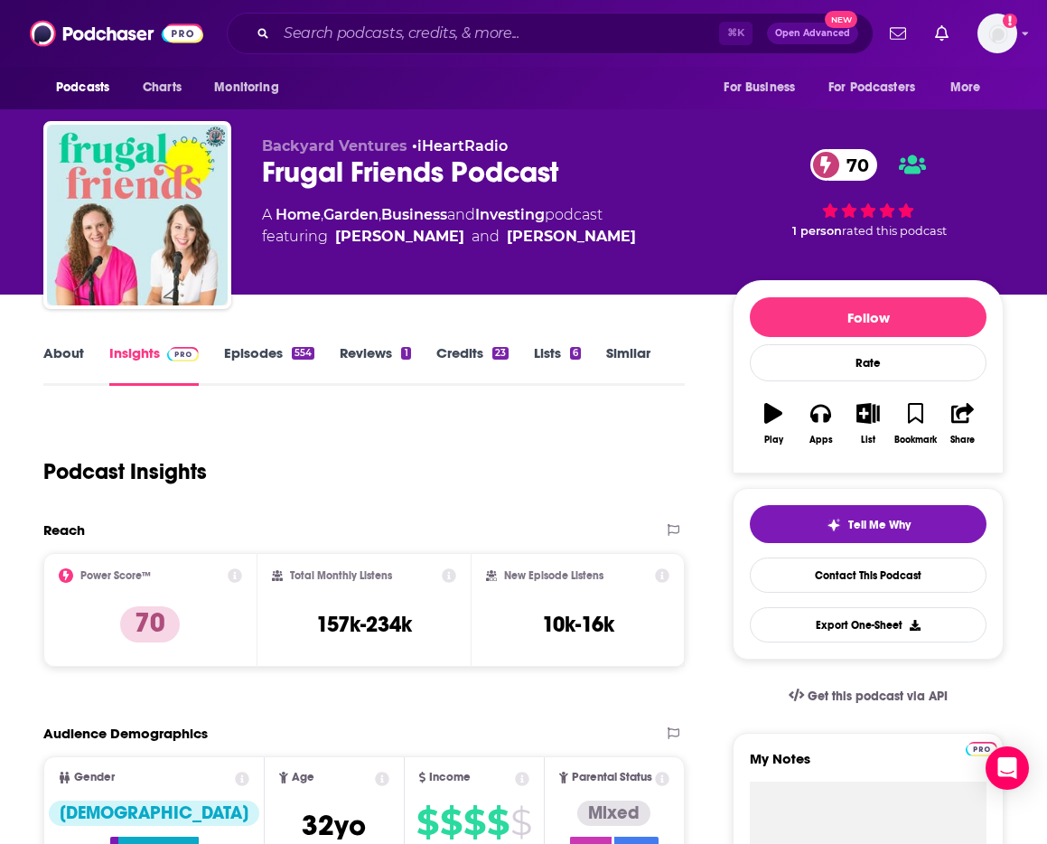
click at [272, 360] on link "Episodes 554" at bounding box center [269, 365] width 90 height 42
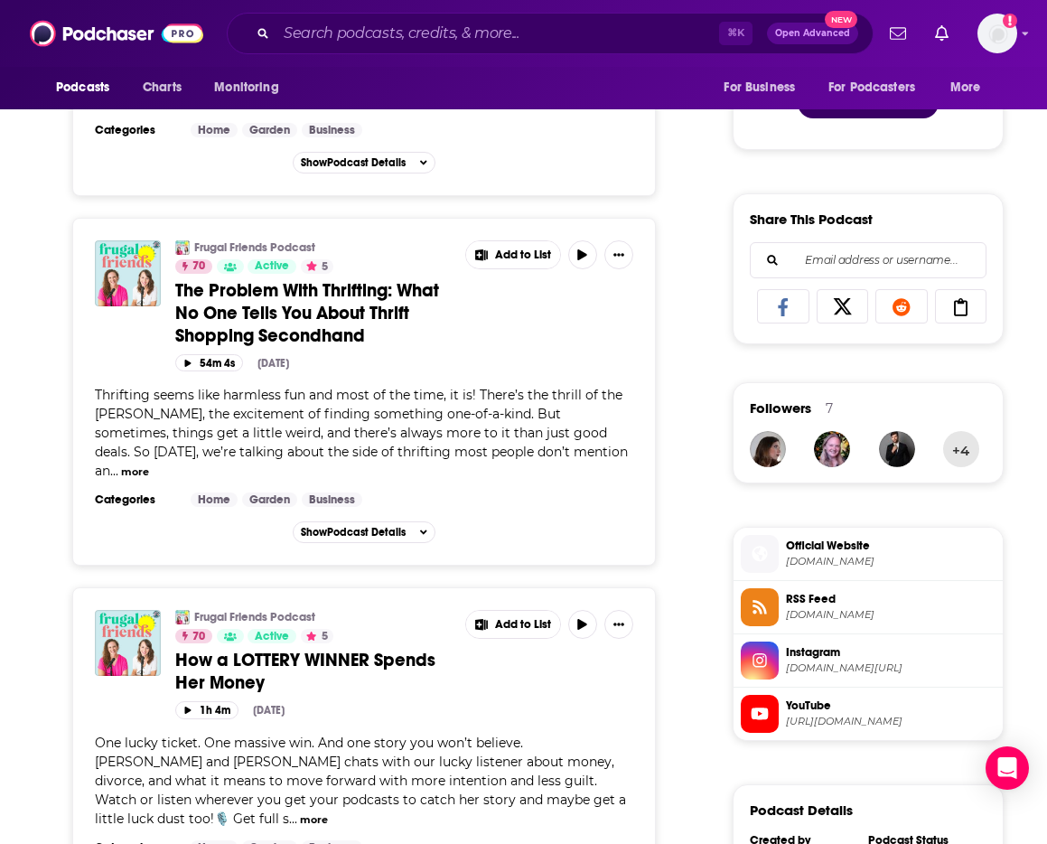
scroll to position [1021, 0]
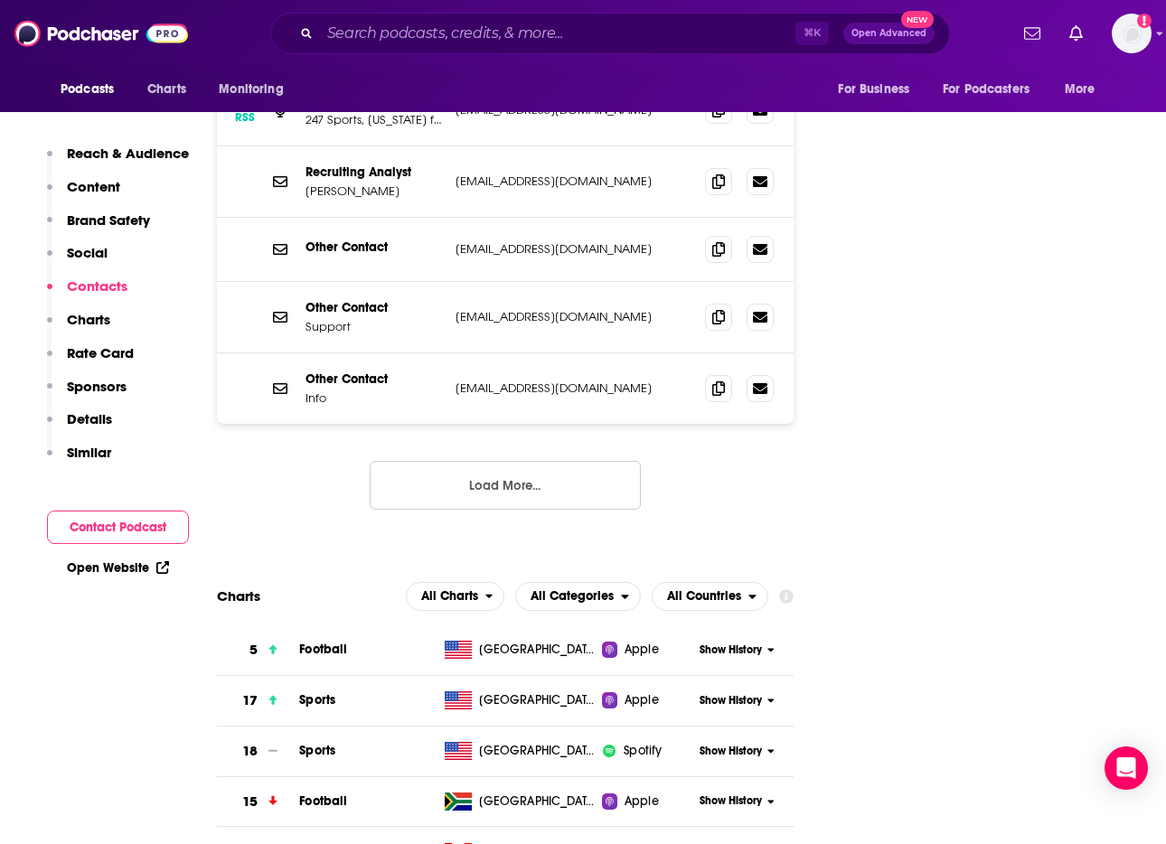
scroll to position [2298, 0]
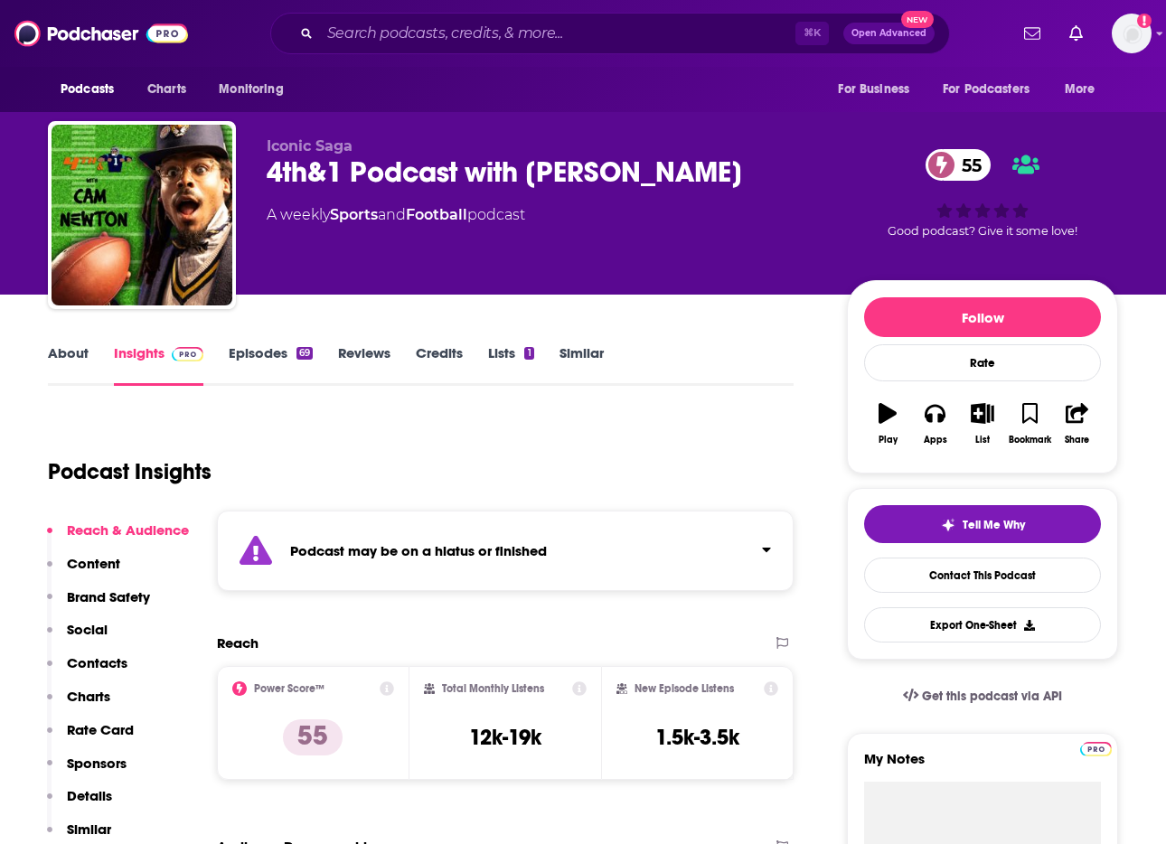
click at [254, 367] on link "Episodes 69" at bounding box center [271, 365] width 84 height 42
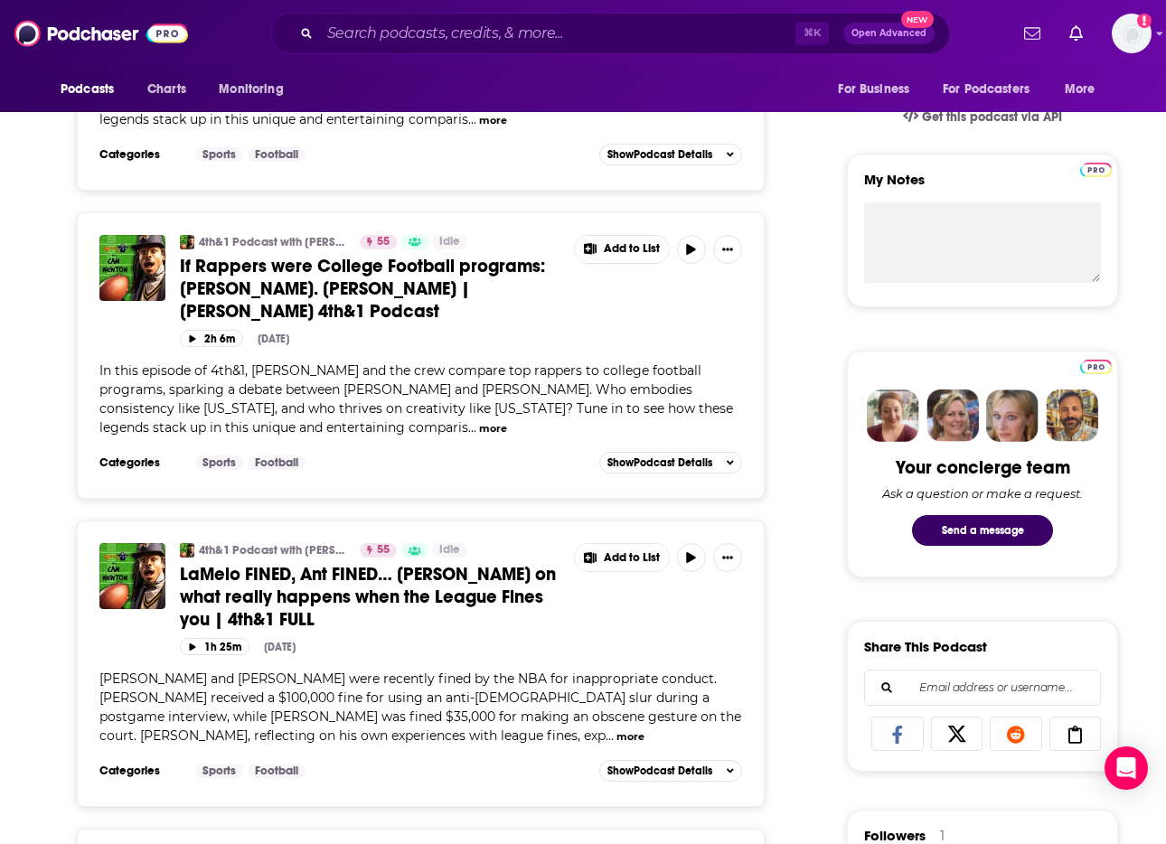
scroll to position [594, 0]
